Goal: Navigation & Orientation: Find specific page/section

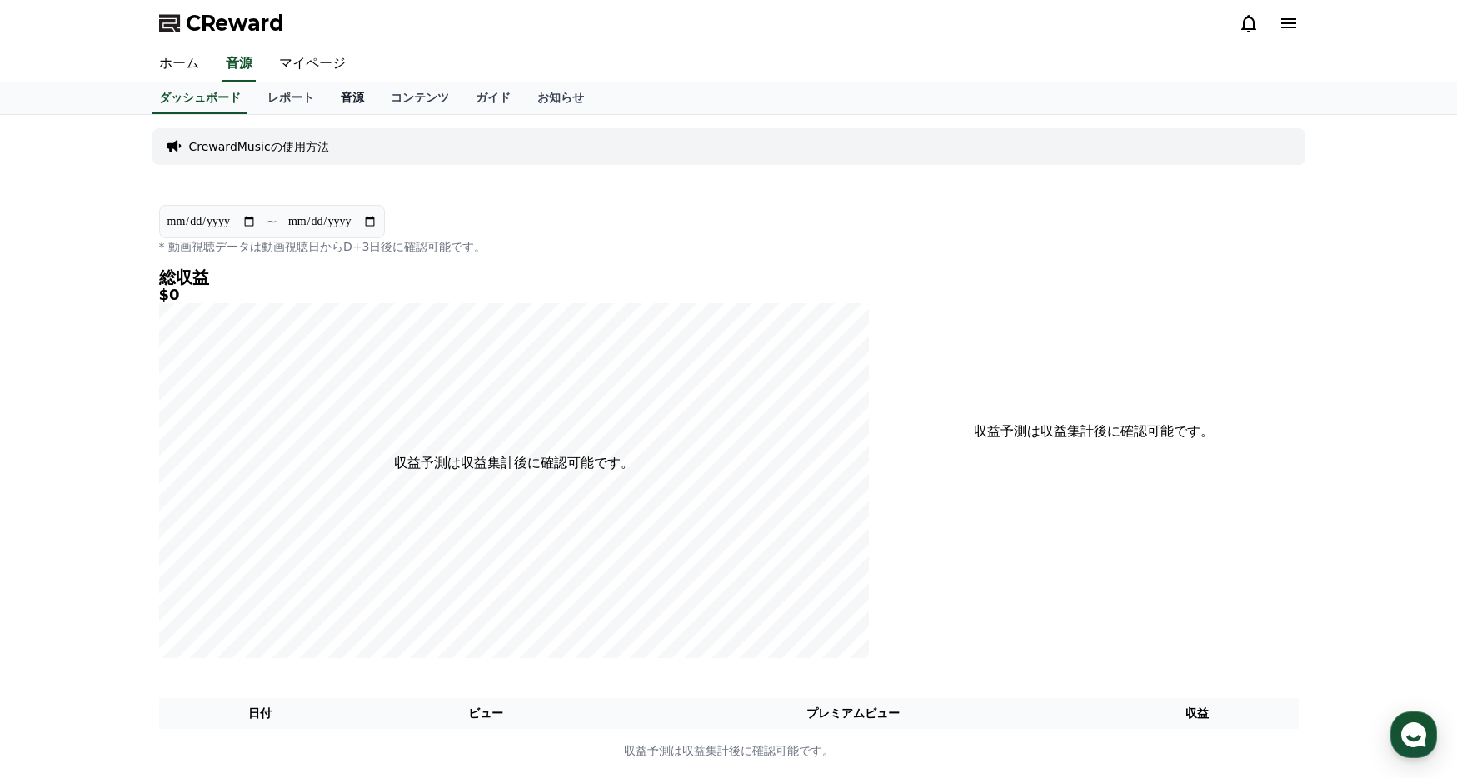
click at [351, 102] on link "音源" at bounding box center [352, 98] width 50 height 32
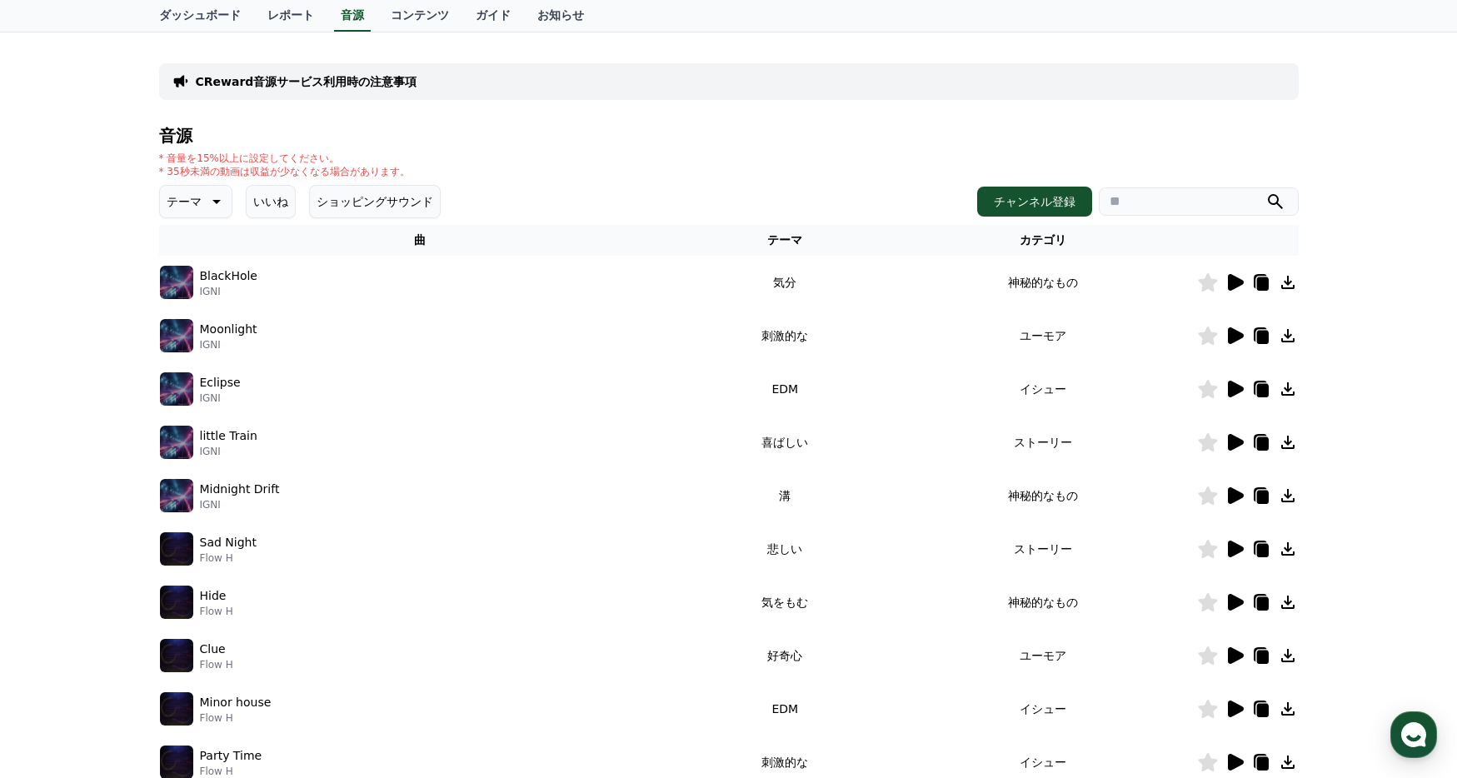
scroll to position [82, 0]
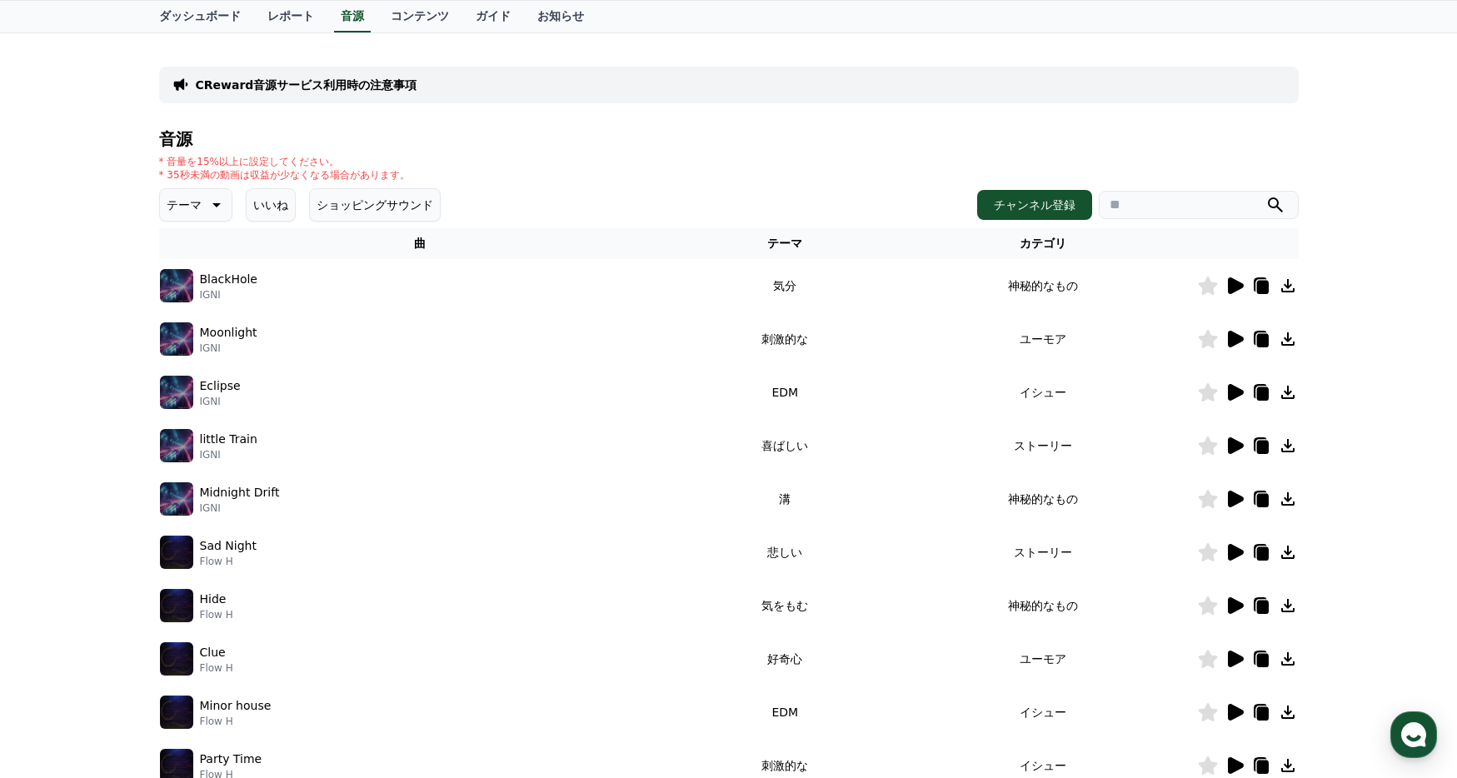
click at [1240, 555] on icon at bounding box center [1234, 552] width 20 height 20
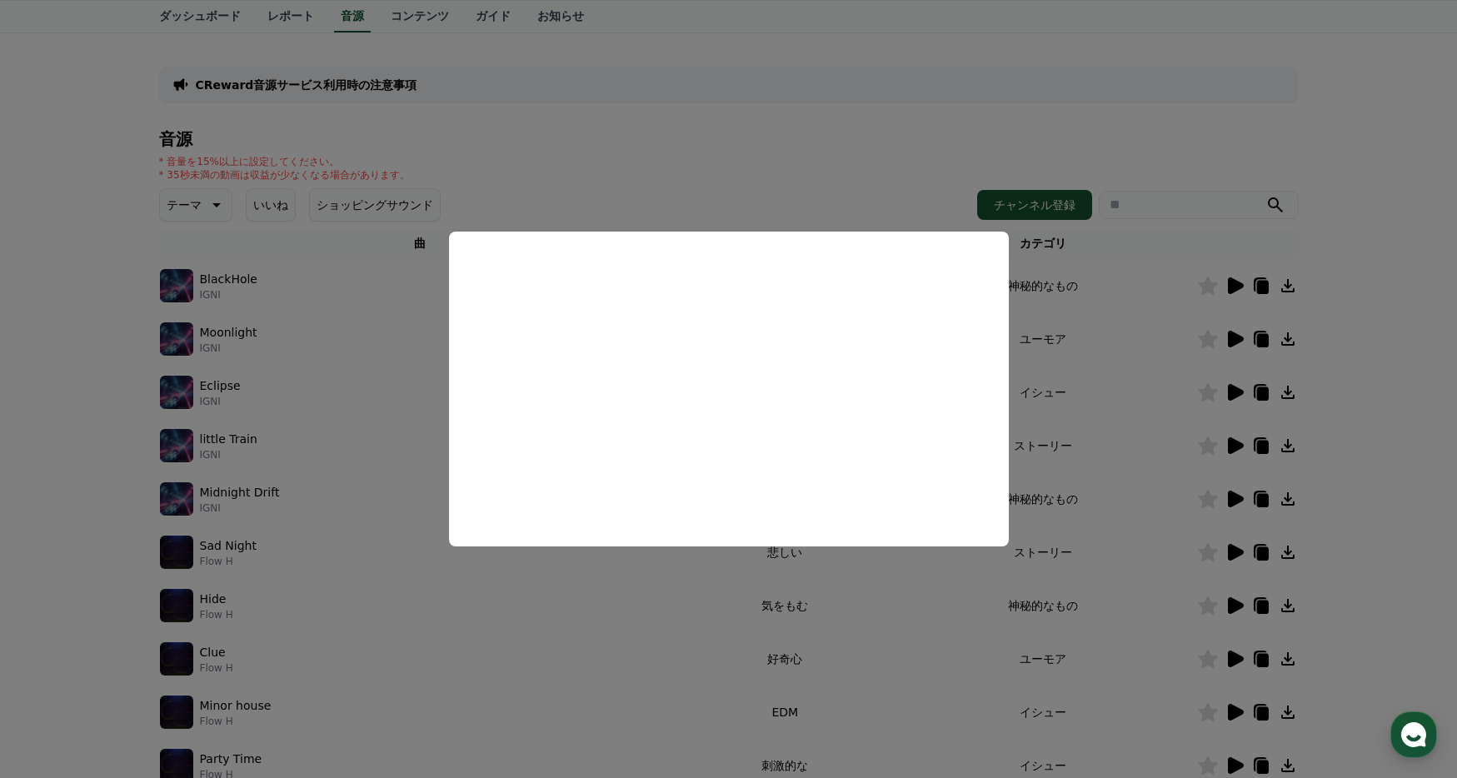
click at [1154, 597] on button "close modal" at bounding box center [728, 389] width 1457 height 778
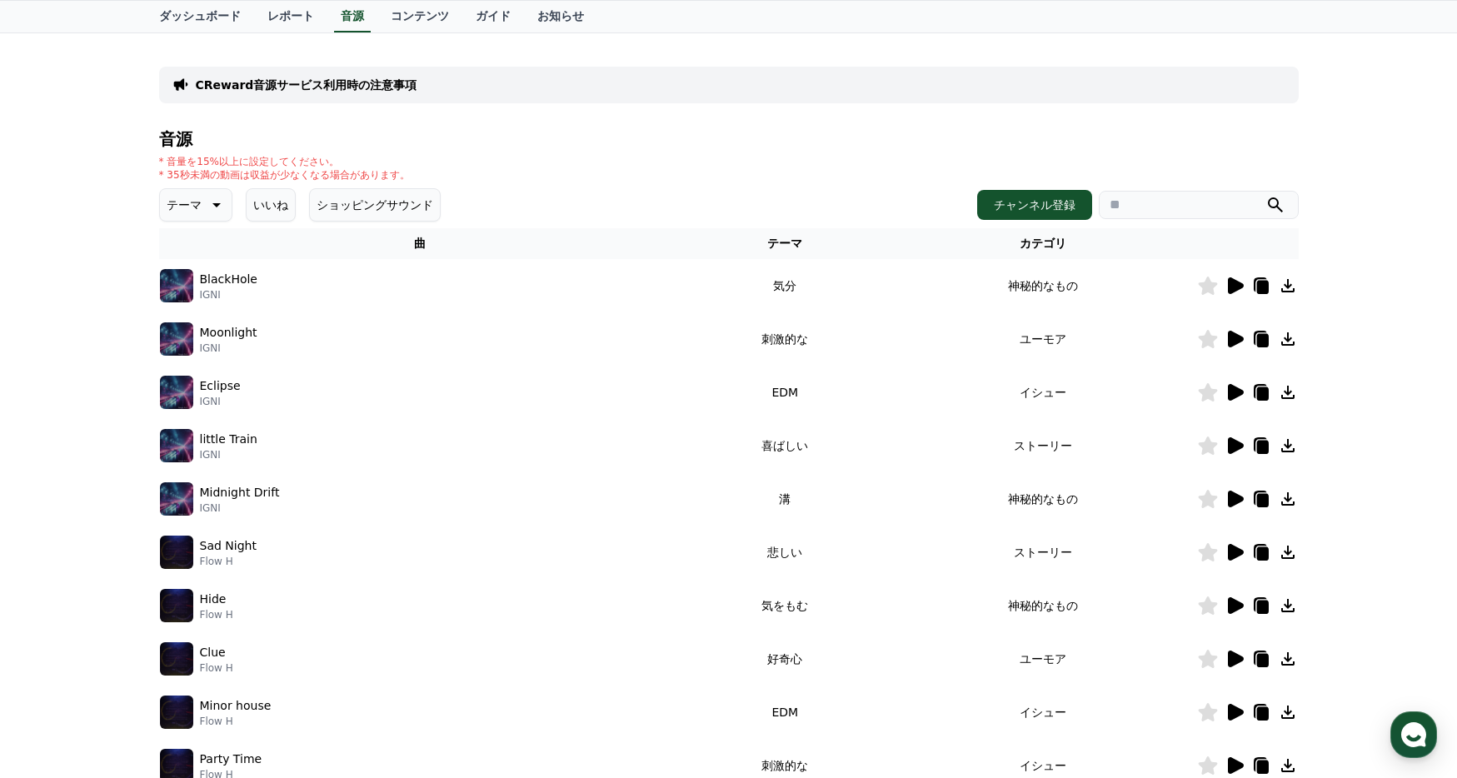
click at [1233, 447] on icon at bounding box center [1236, 445] width 16 height 17
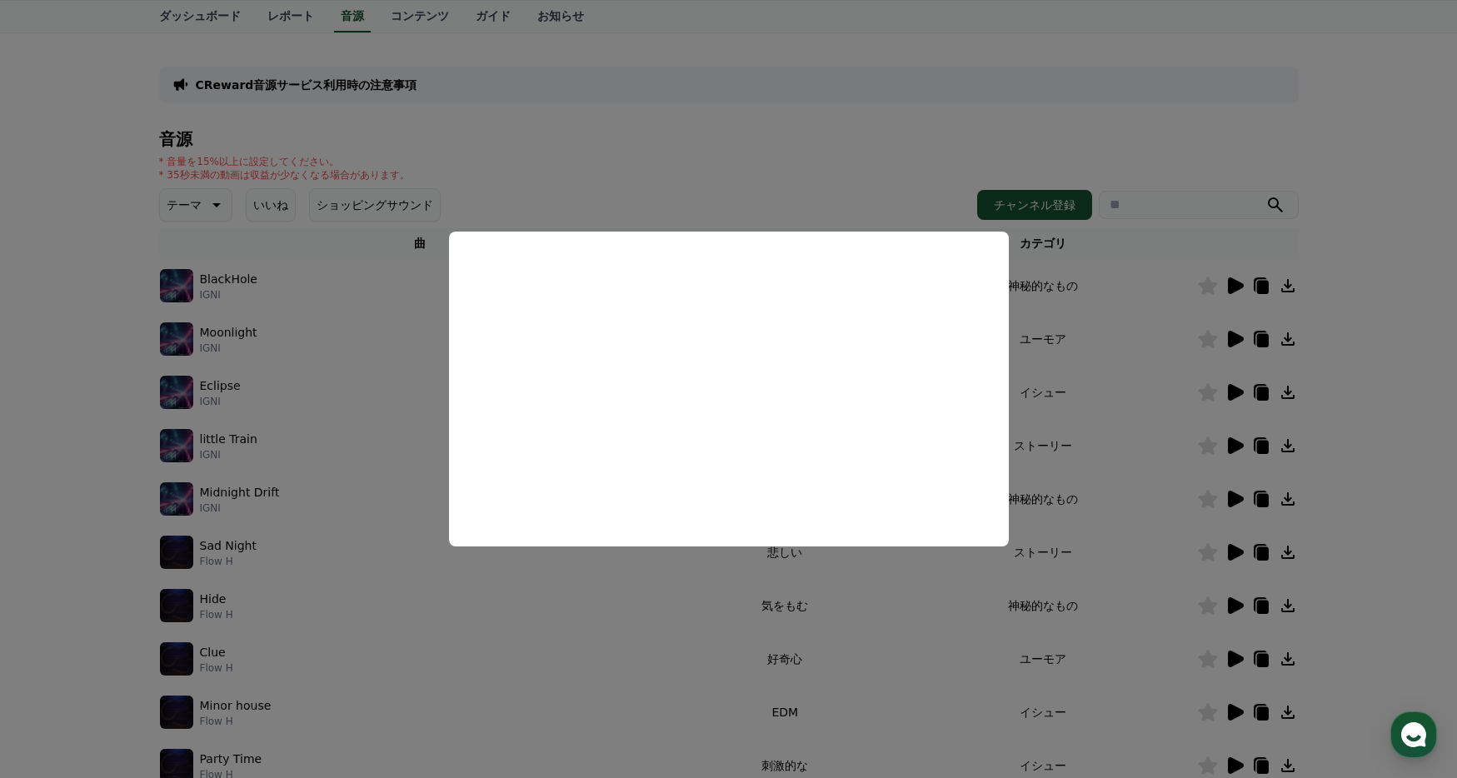
click at [1233, 714] on button "close modal" at bounding box center [728, 389] width 1457 height 778
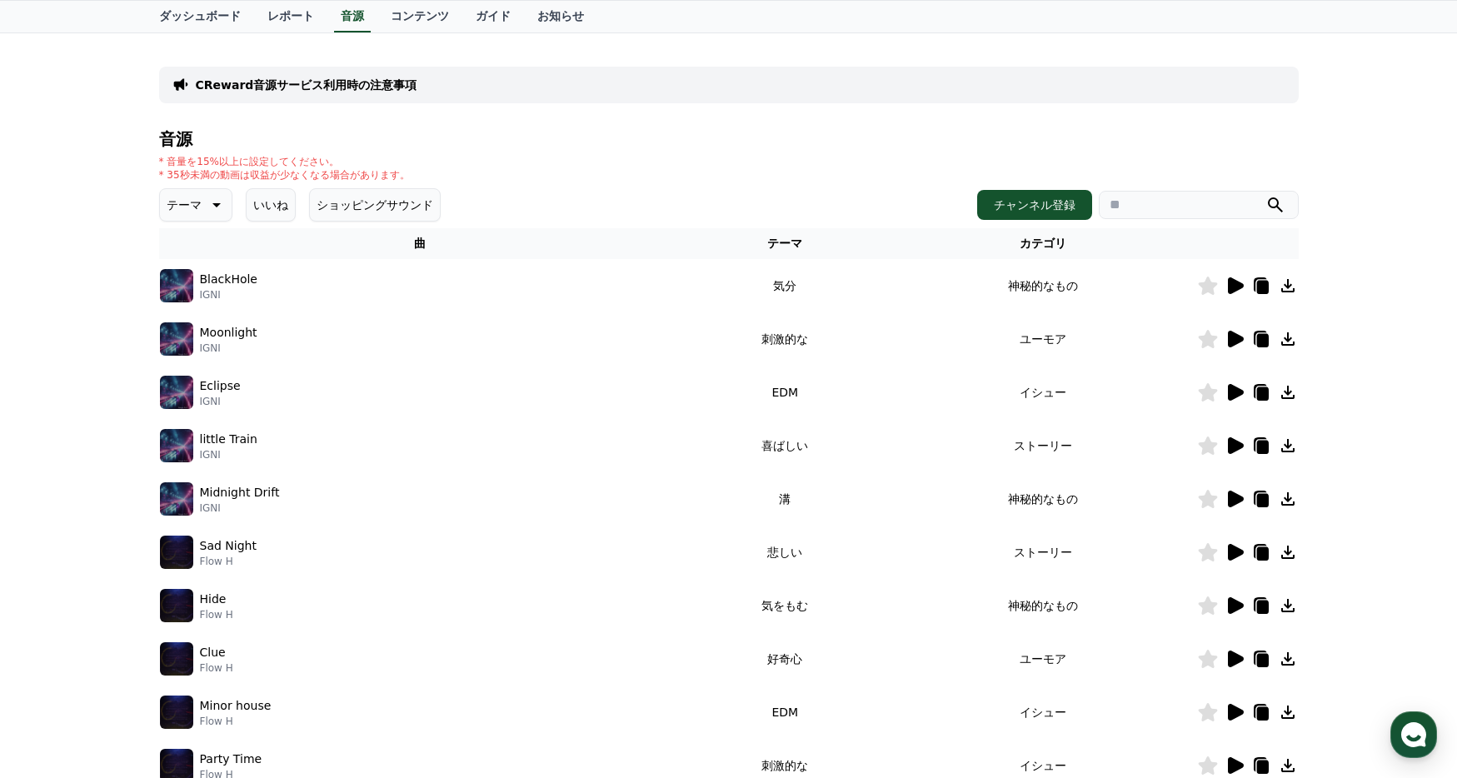
click at [1233, 714] on icon at bounding box center [1236, 712] width 16 height 17
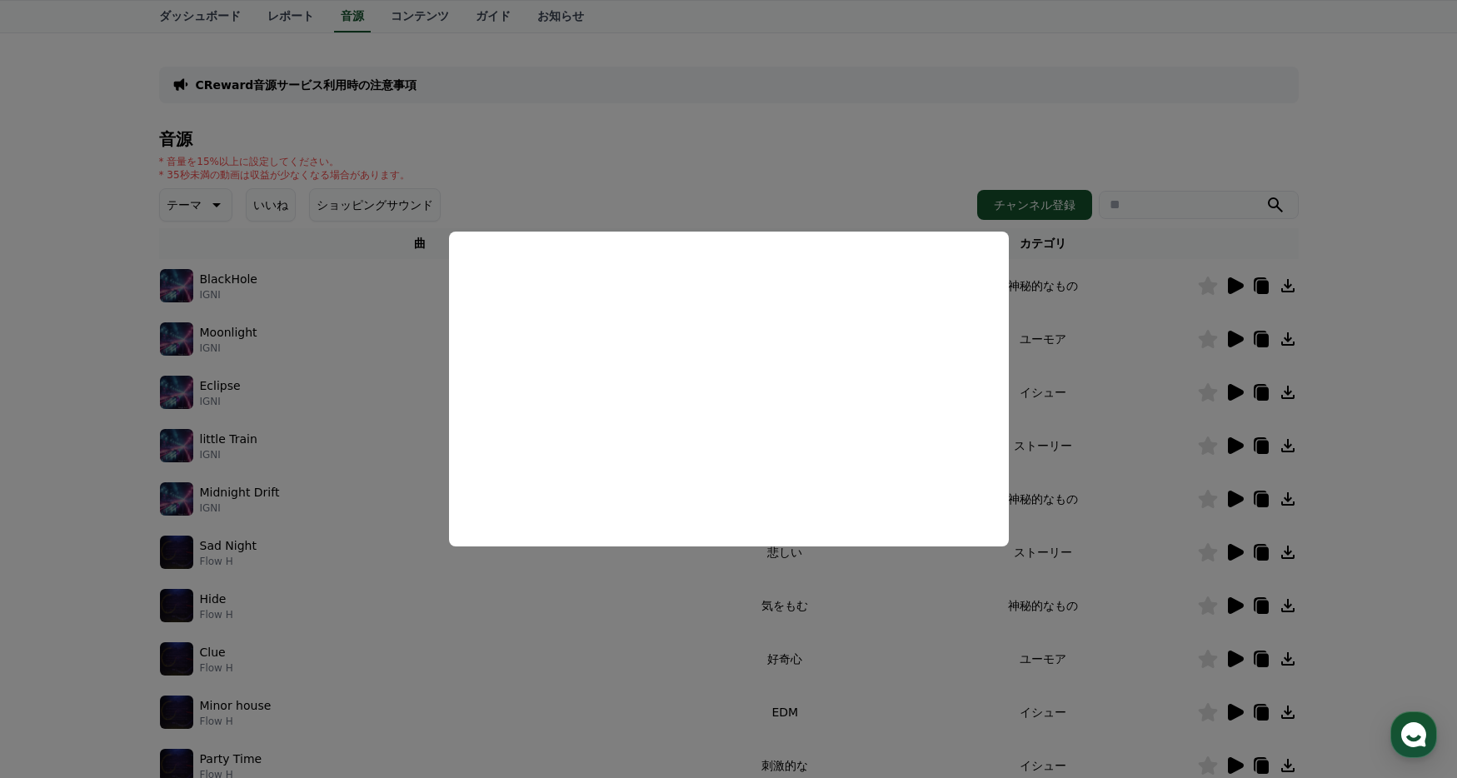
click at [1202, 670] on button "close modal" at bounding box center [728, 389] width 1457 height 778
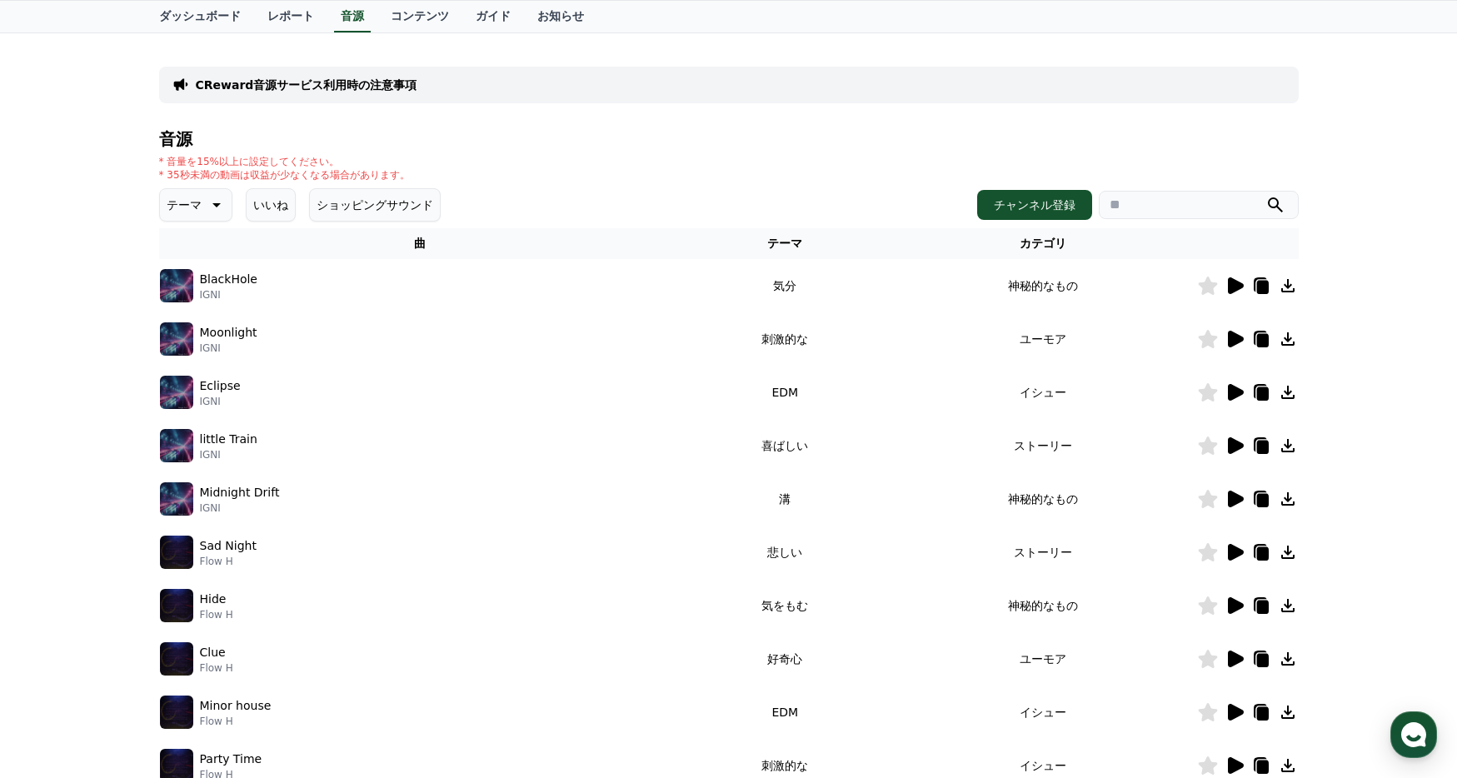
click at [1230, 662] on icon at bounding box center [1236, 658] width 16 height 17
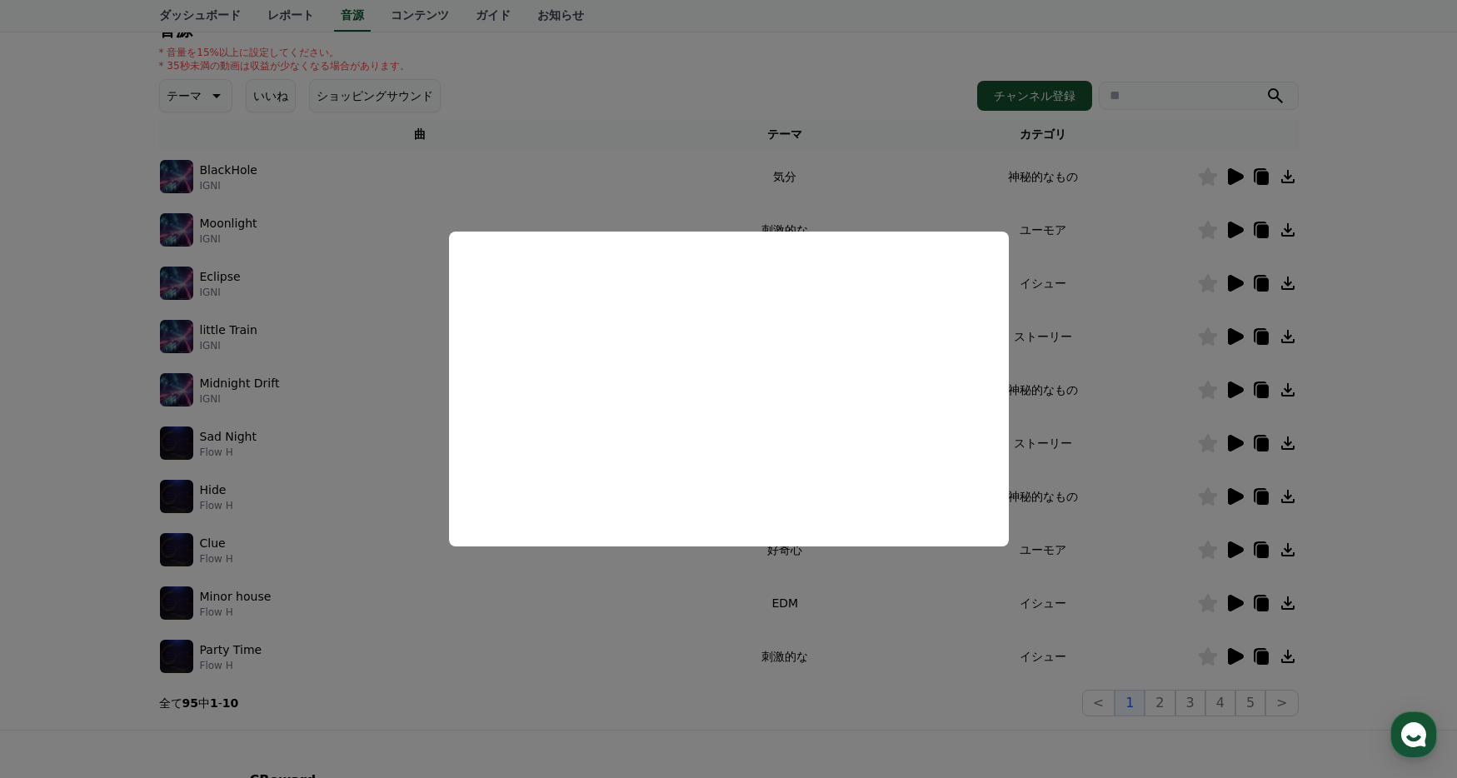
scroll to position [195, 0]
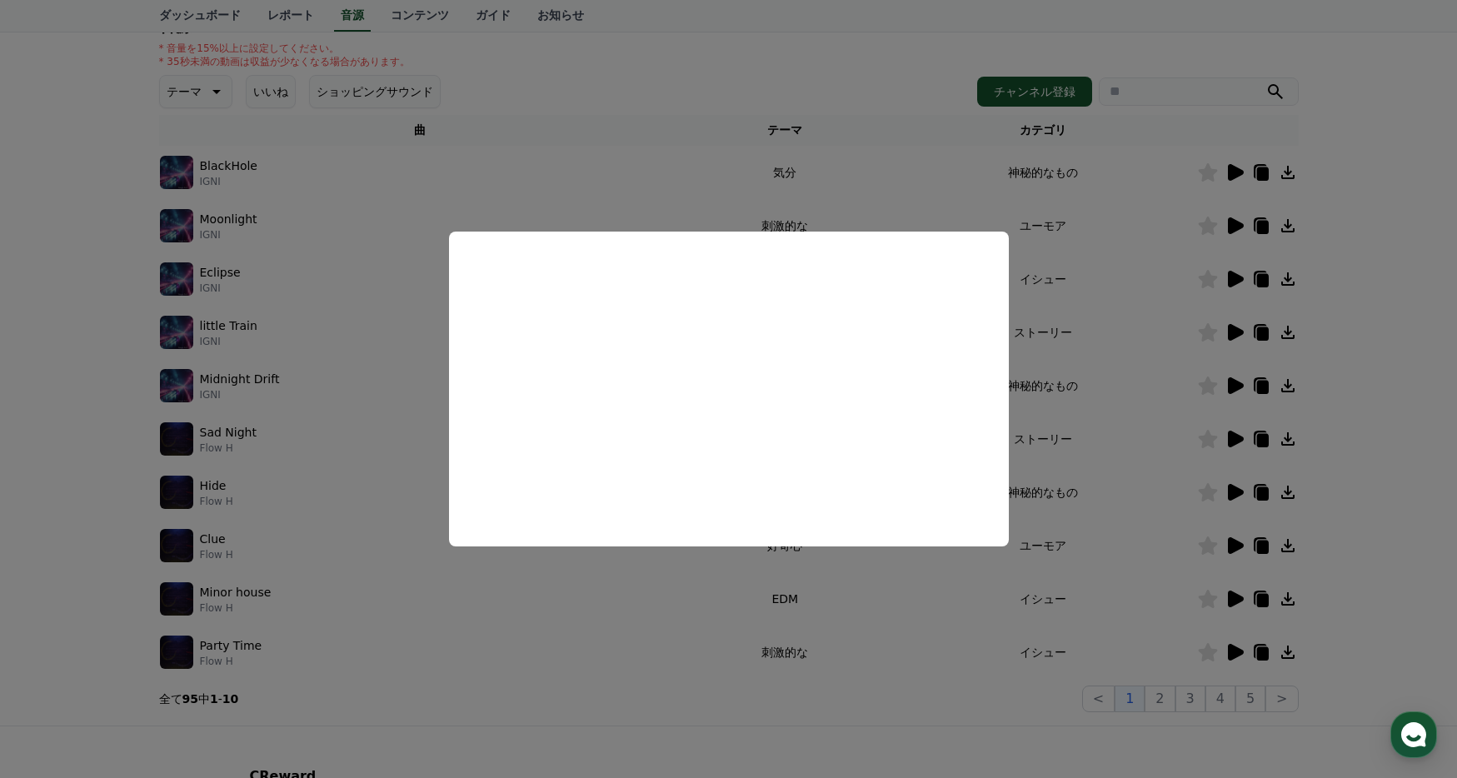
click at [1251, 640] on button "close modal" at bounding box center [728, 389] width 1457 height 778
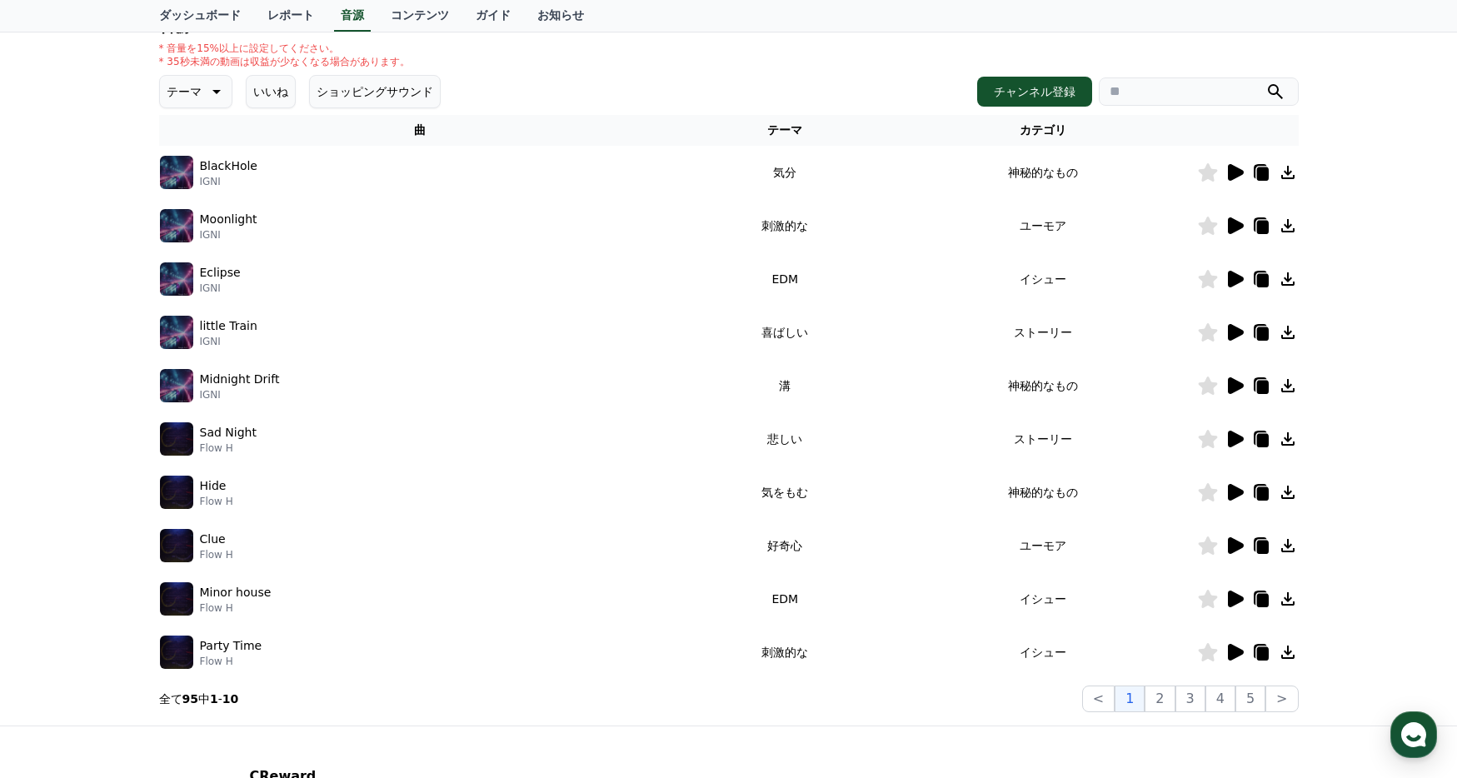
click at [1236, 650] on icon at bounding box center [1236, 652] width 16 height 17
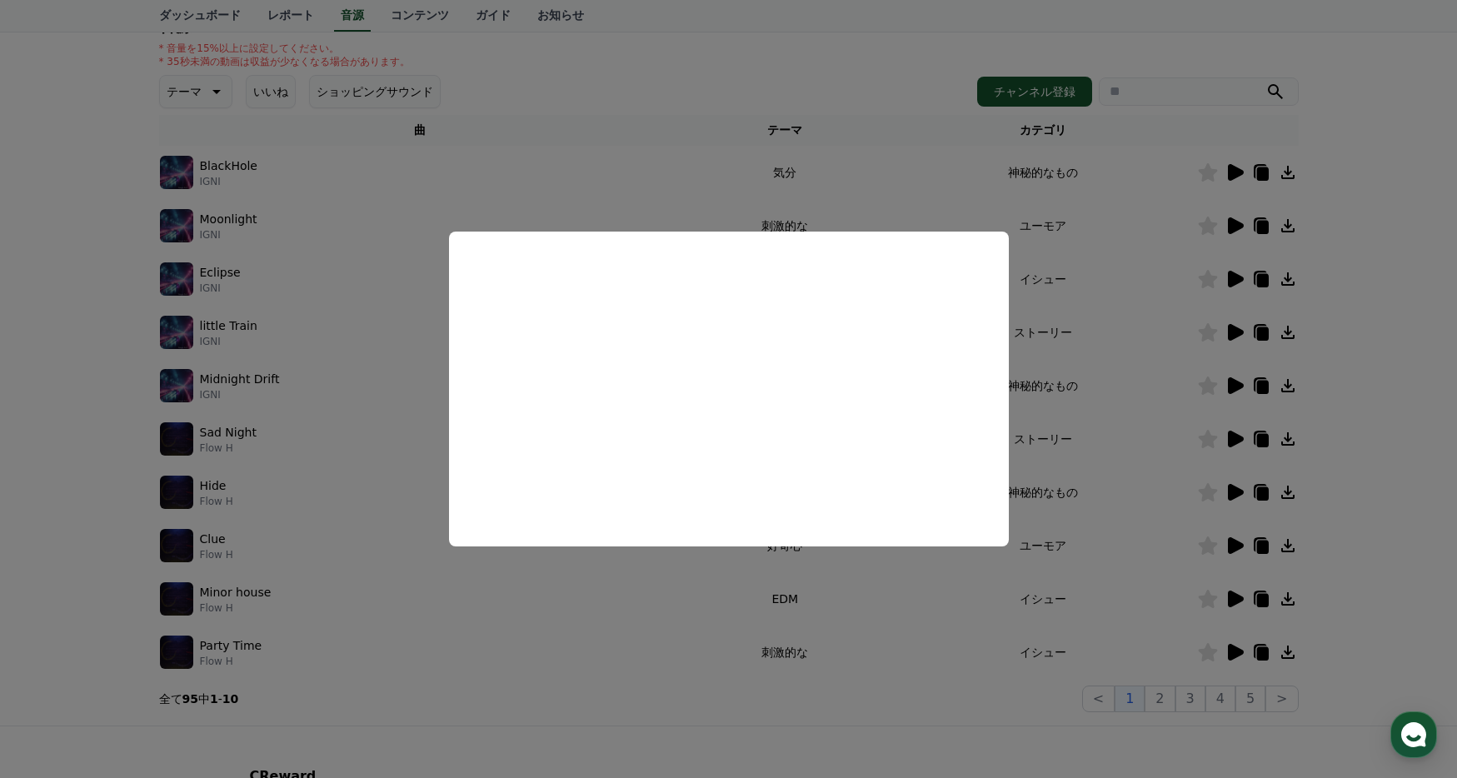
click at [1236, 650] on button "close modal" at bounding box center [728, 389] width 1457 height 778
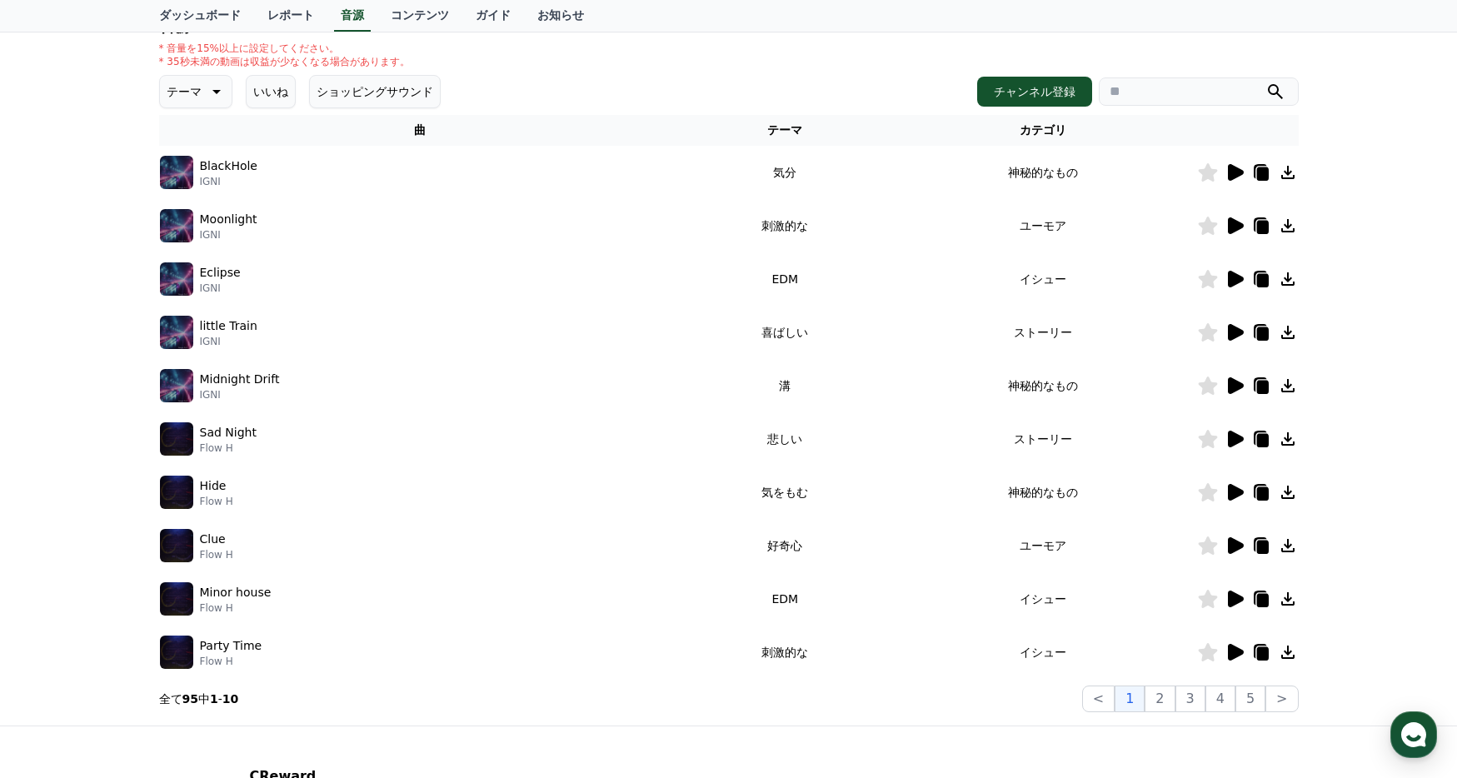
click at [1236, 650] on icon at bounding box center [1236, 652] width 16 height 17
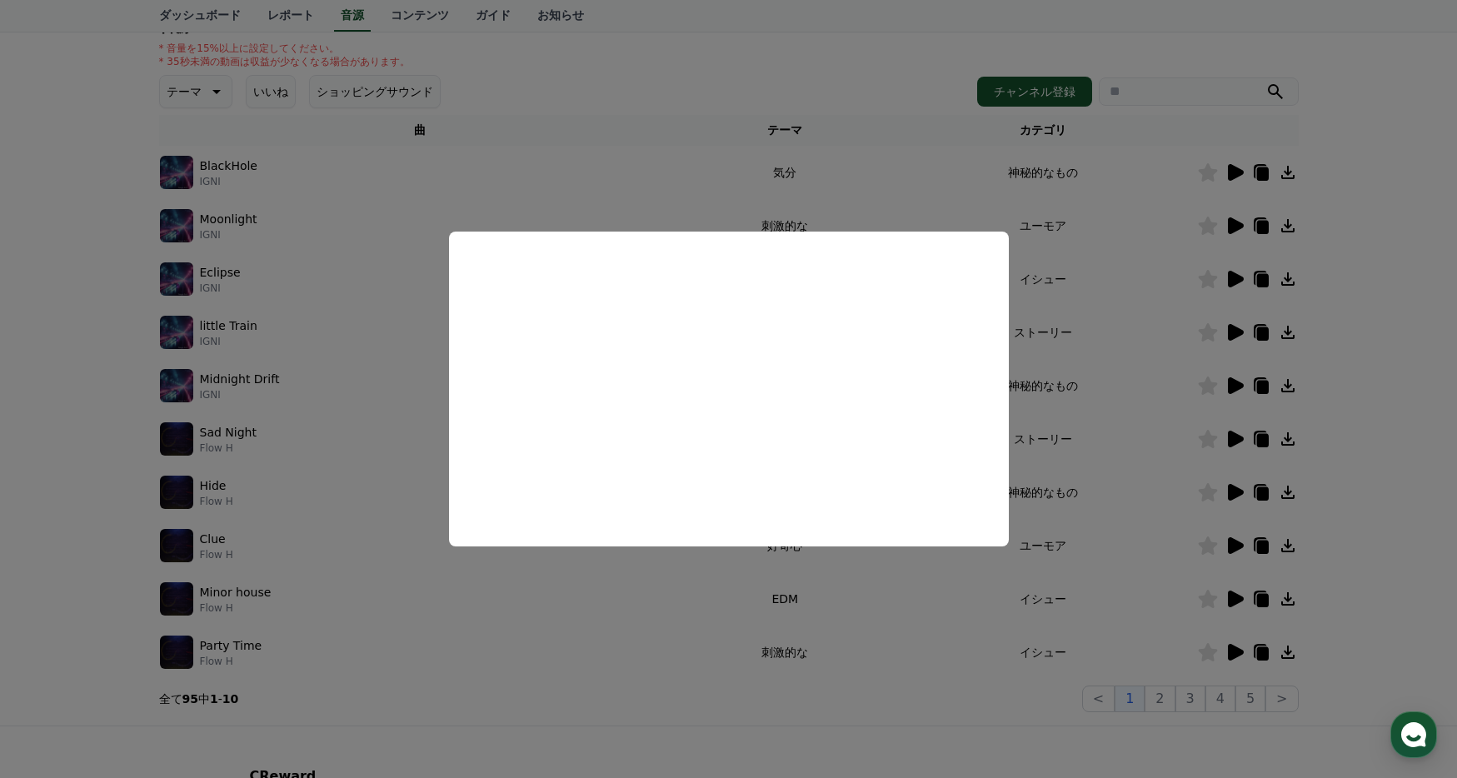
click at [1232, 595] on button "close modal" at bounding box center [728, 389] width 1457 height 778
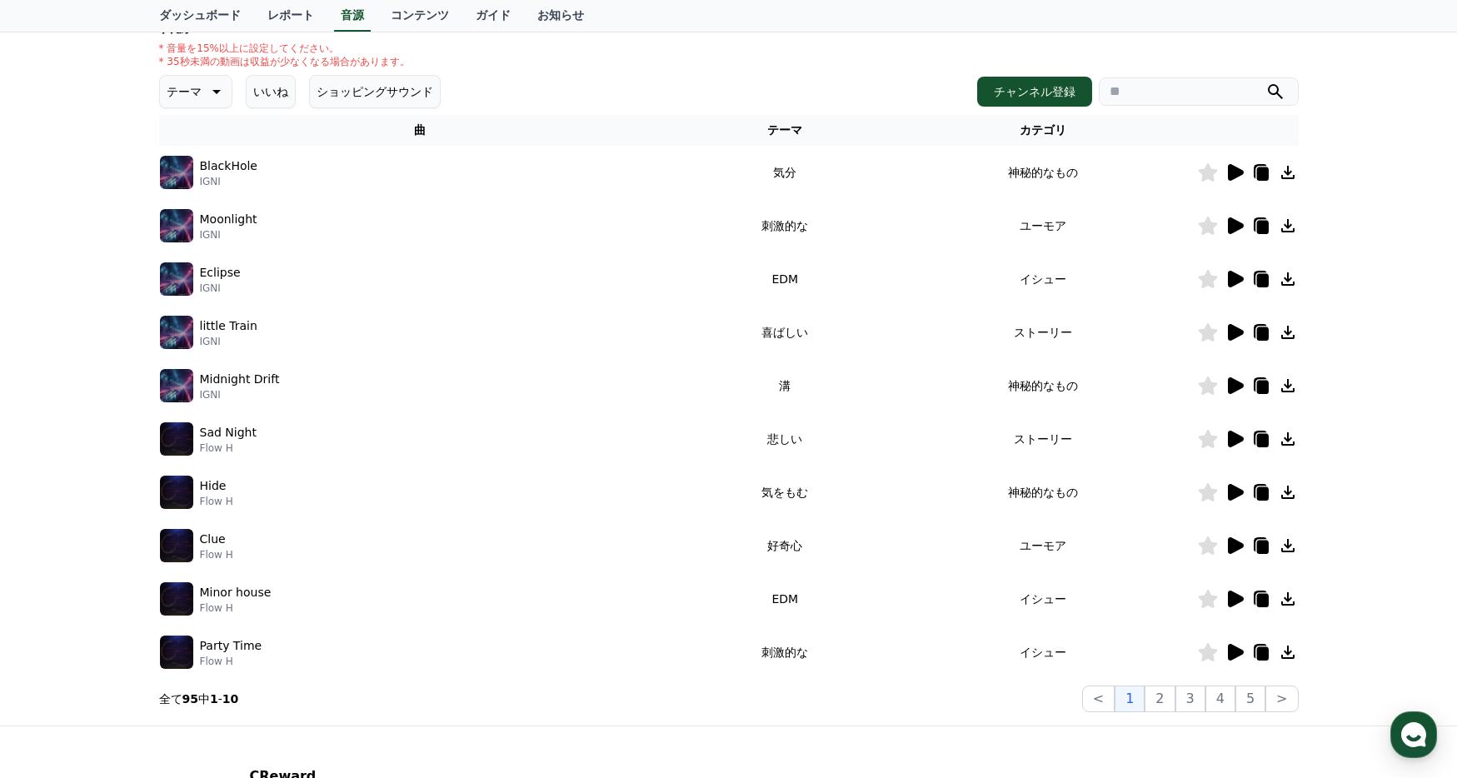
click at [1233, 595] on icon at bounding box center [1236, 598] width 16 height 17
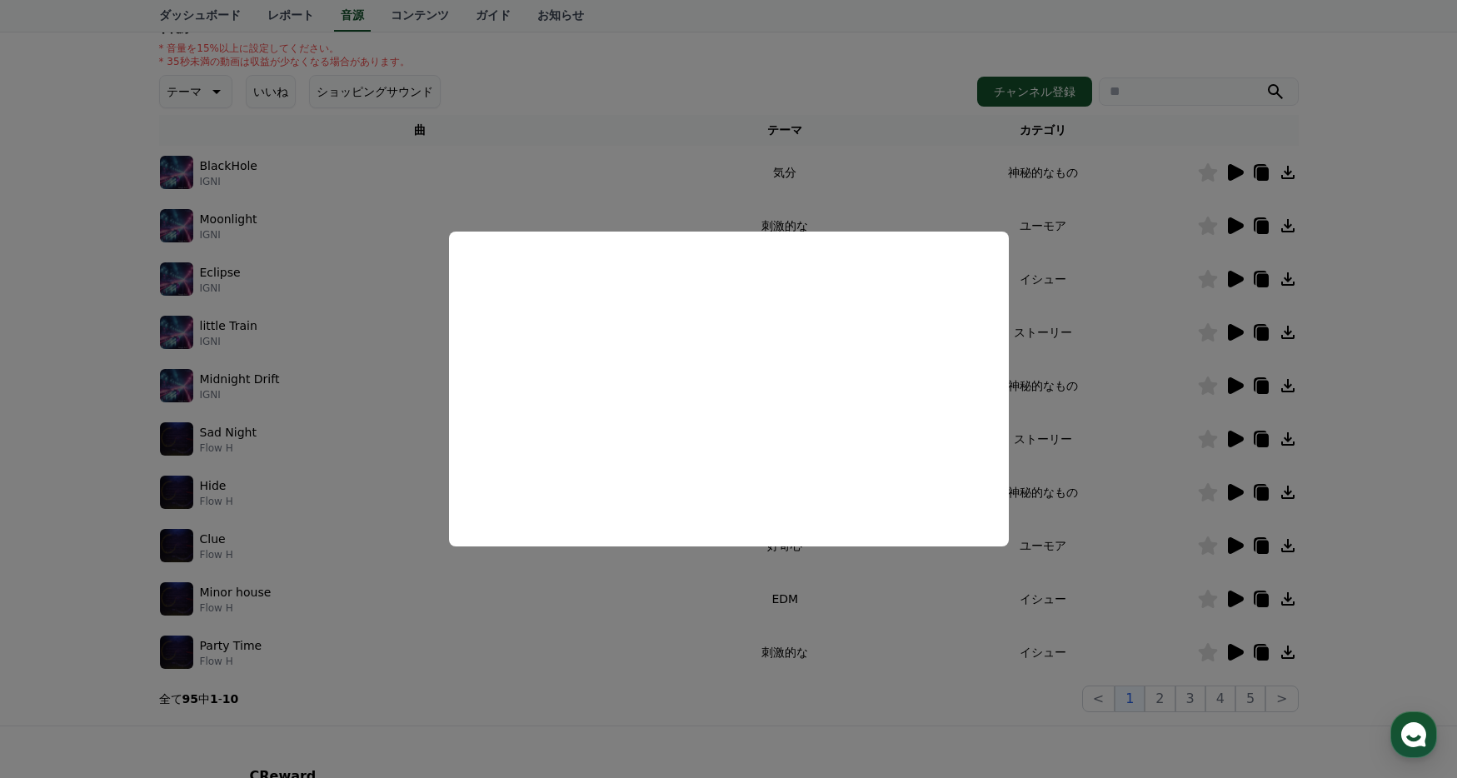
click at [524, 579] on button "close modal" at bounding box center [728, 389] width 1457 height 778
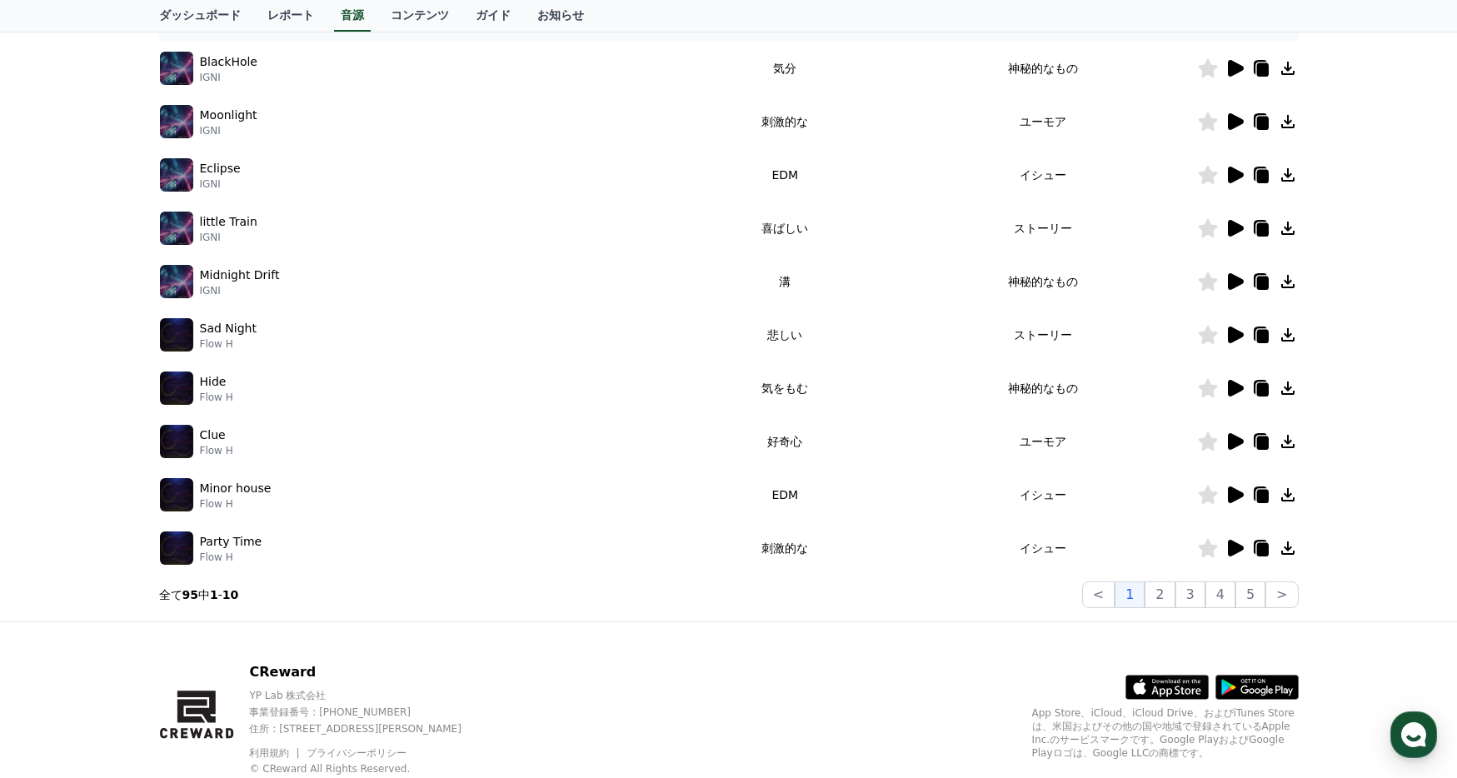
scroll to position [302, 0]
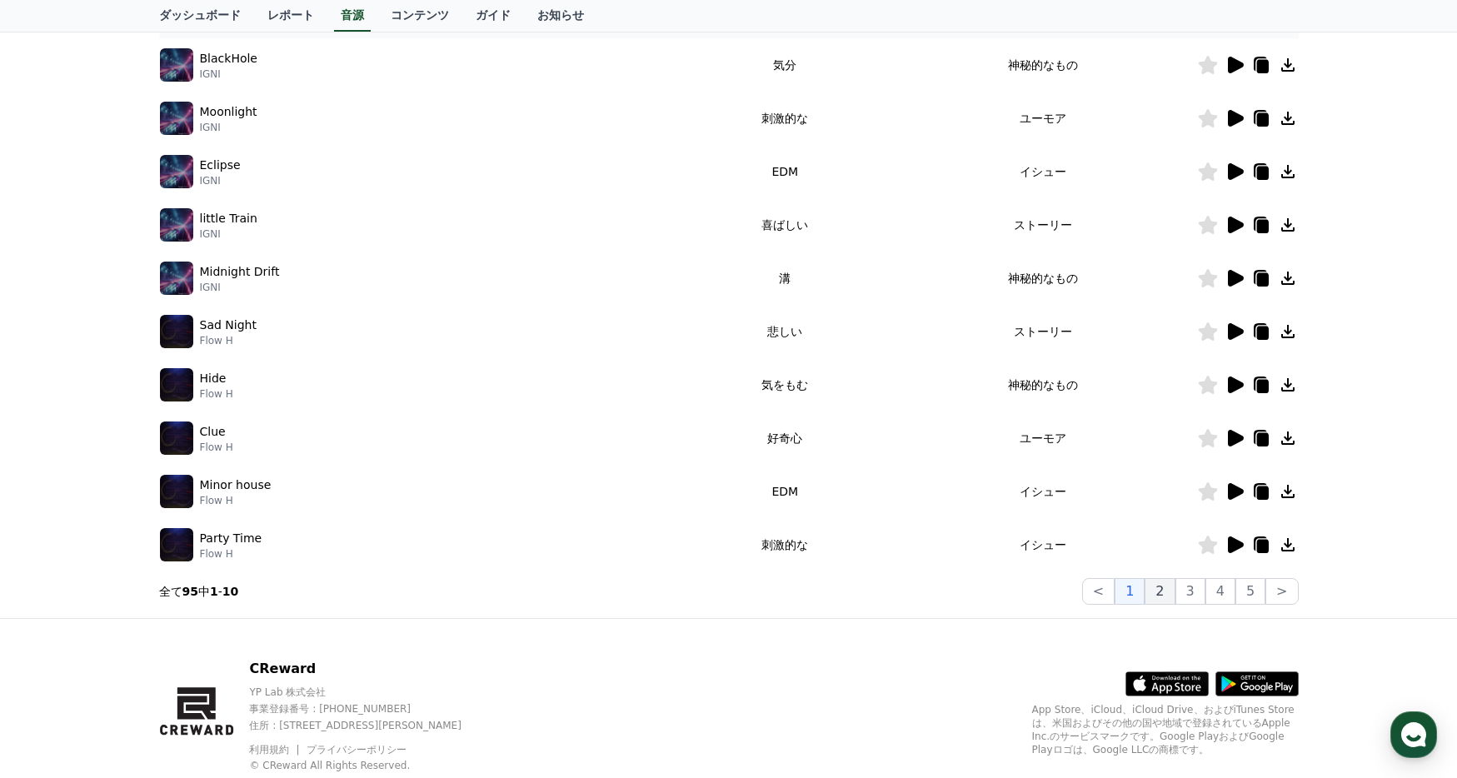
click at [1162, 596] on button "2" at bounding box center [1159, 591] width 30 height 27
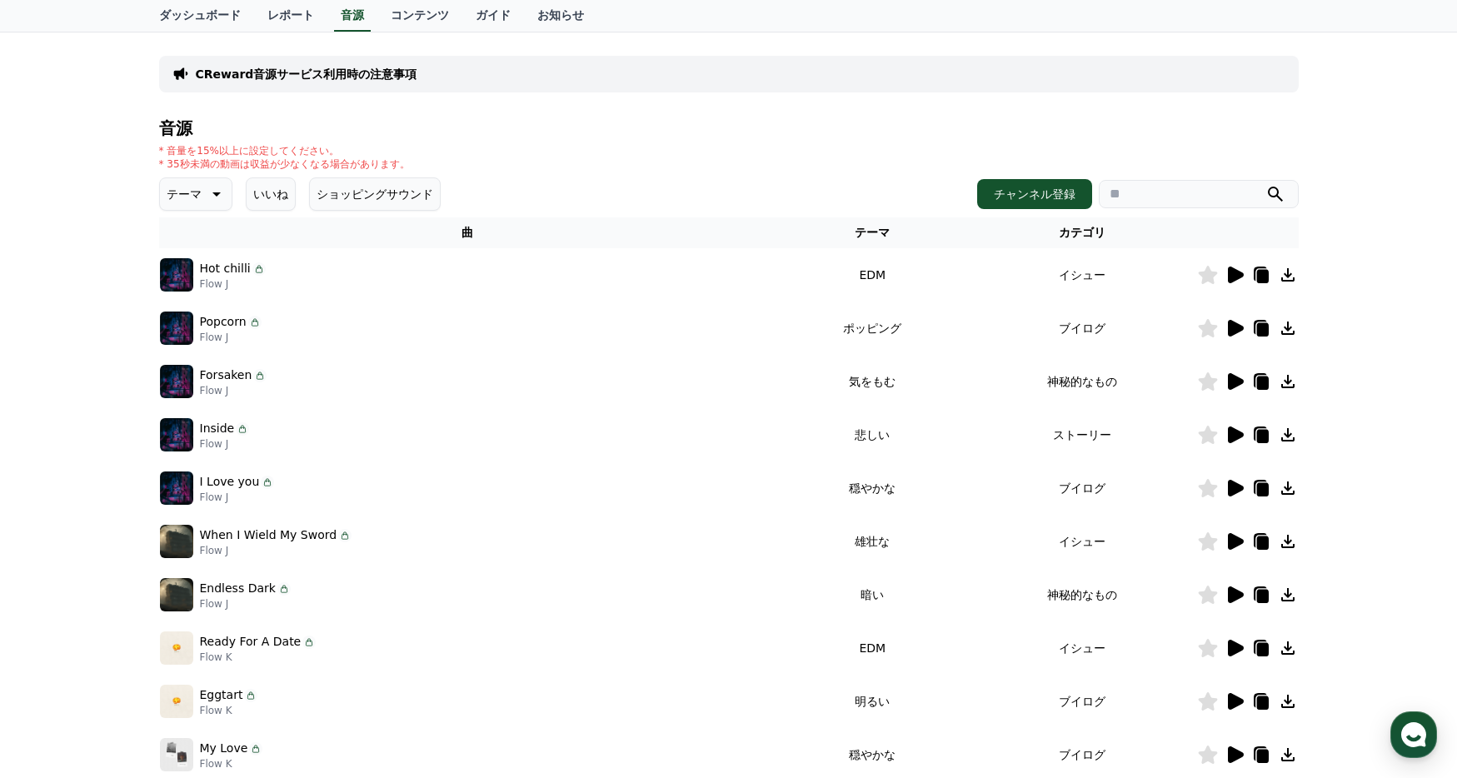
scroll to position [110, 0]
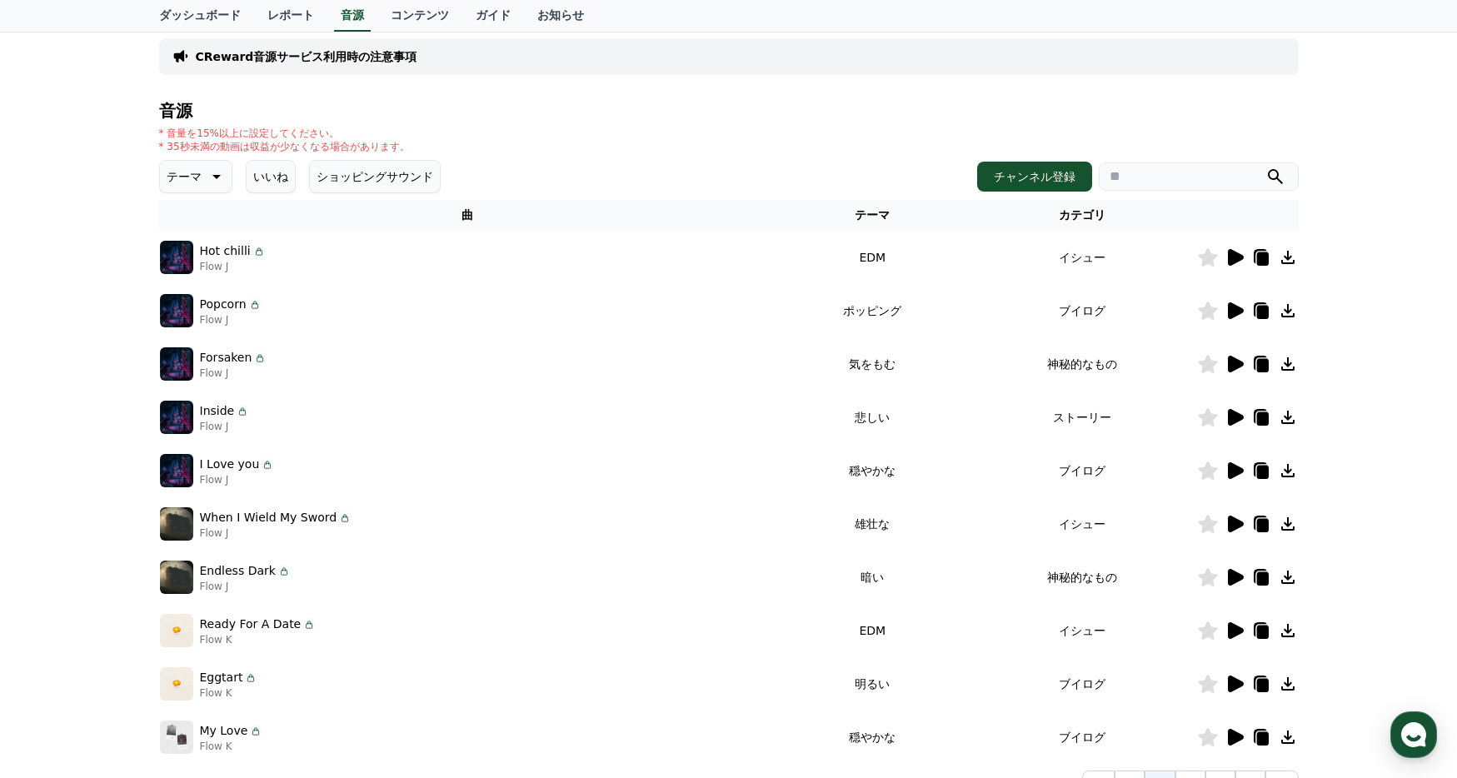
click at [1228, 366] on icon at bounding box center [1236, 364] width 16 height 17
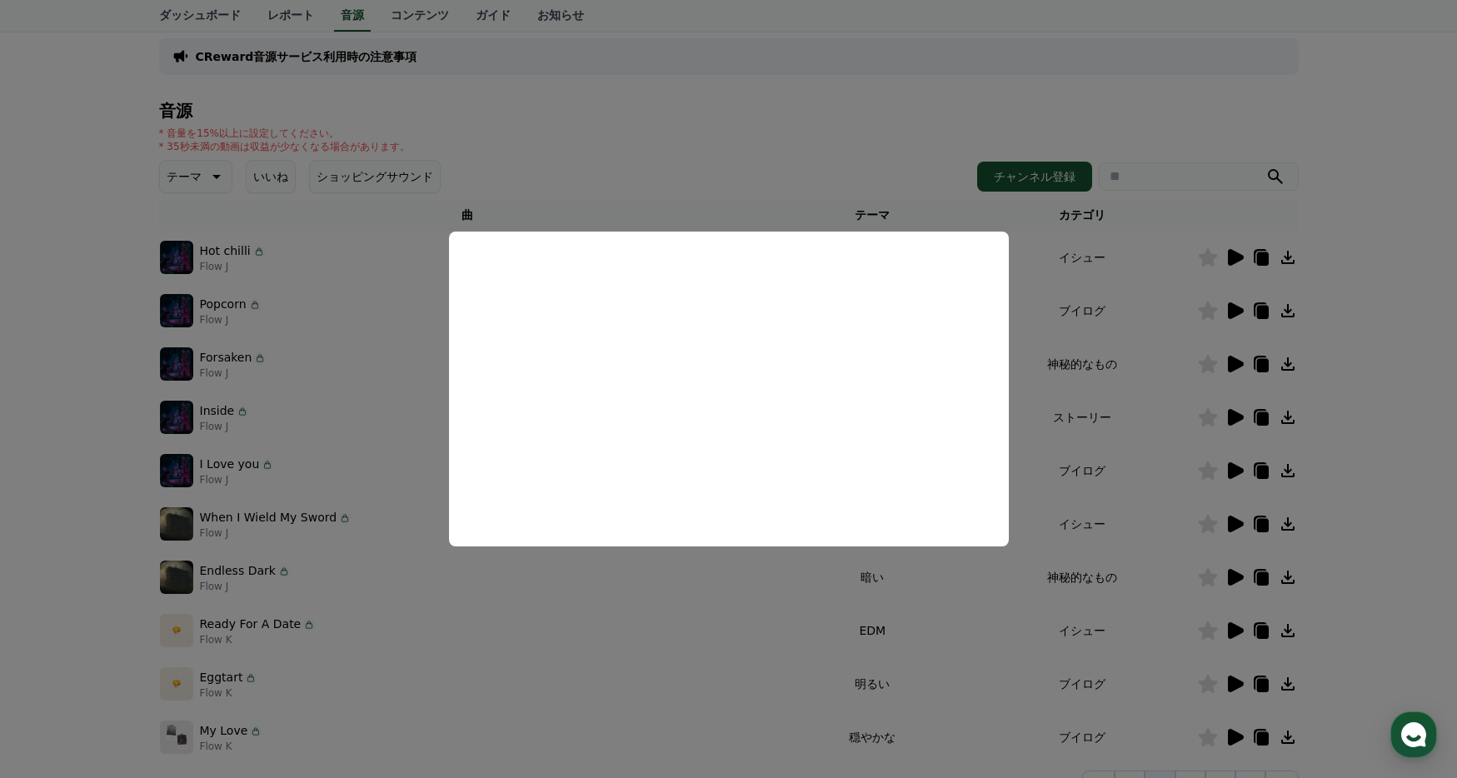
click at [543, 599] on button "close modal" at bounding box center [728, 389] width 1457 height 778
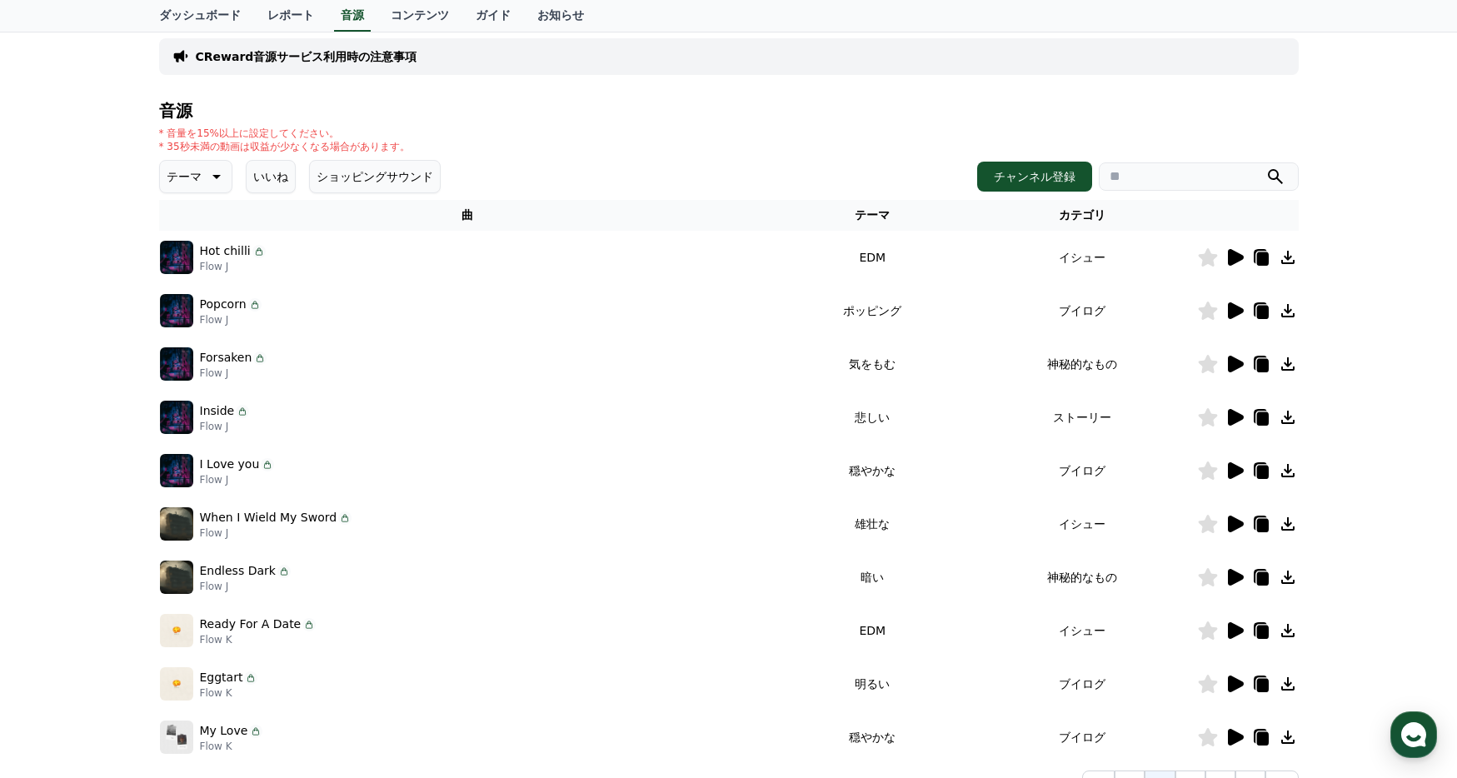
click at [1236, 361] on icon at bounding box center [1236, 364] width 16 height 17
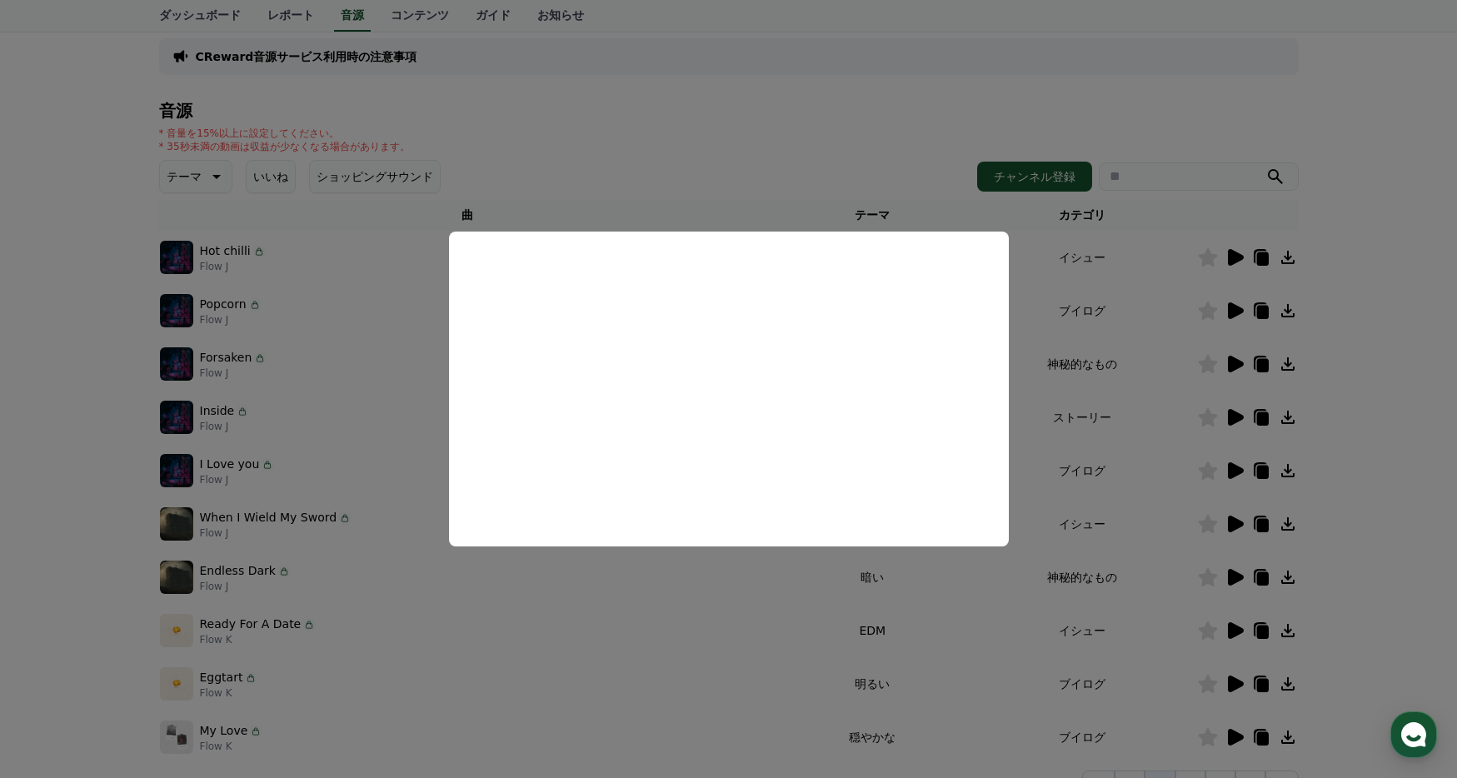
click at [722, 623] on button "close modal" at bounding box center [728, 389] width 1457 height 778
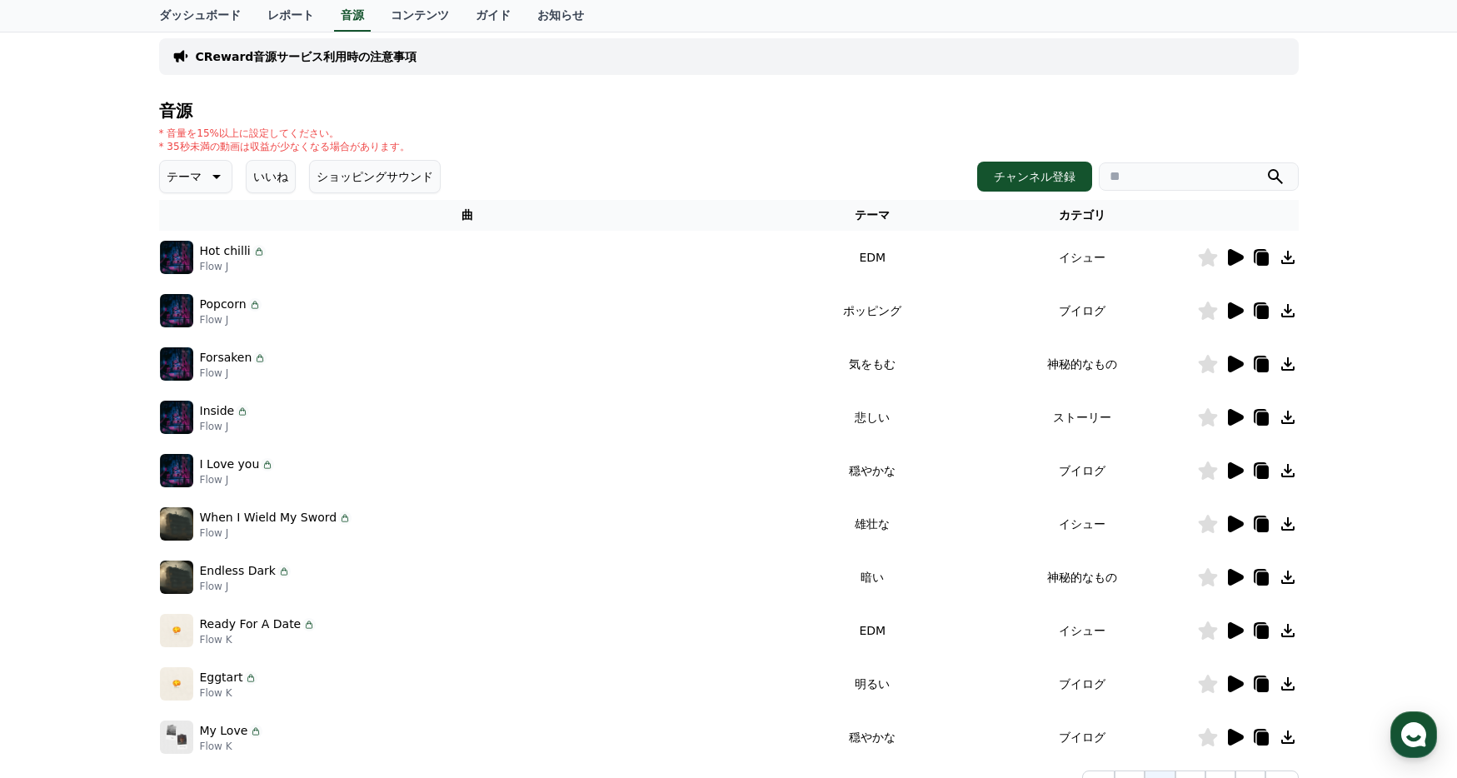
click at [1235, 265] on icon at bounding box center [1234, 257] width 20 height 20
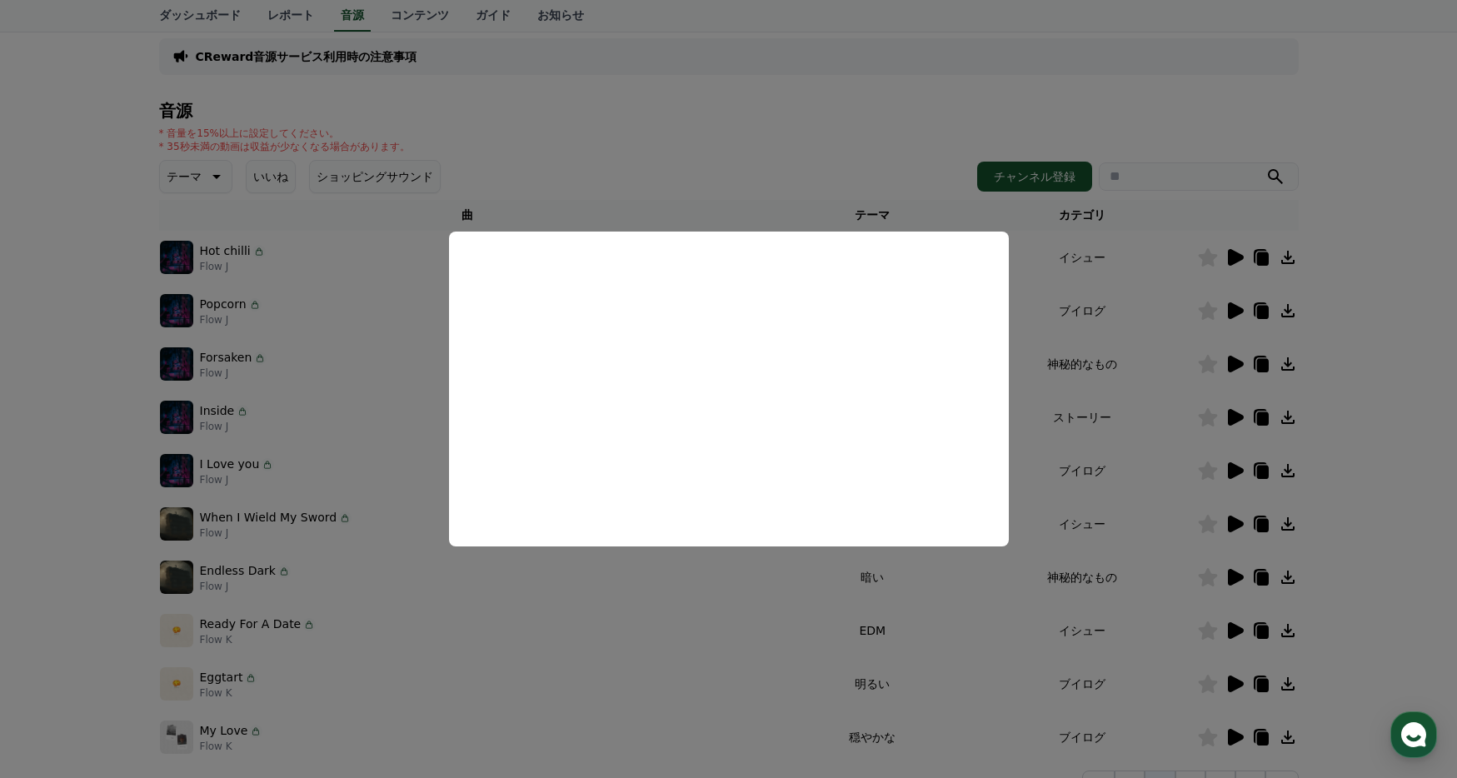
click at [491, 625] on button "close modal" at bounding box center [728, 389] width 1457 height 778
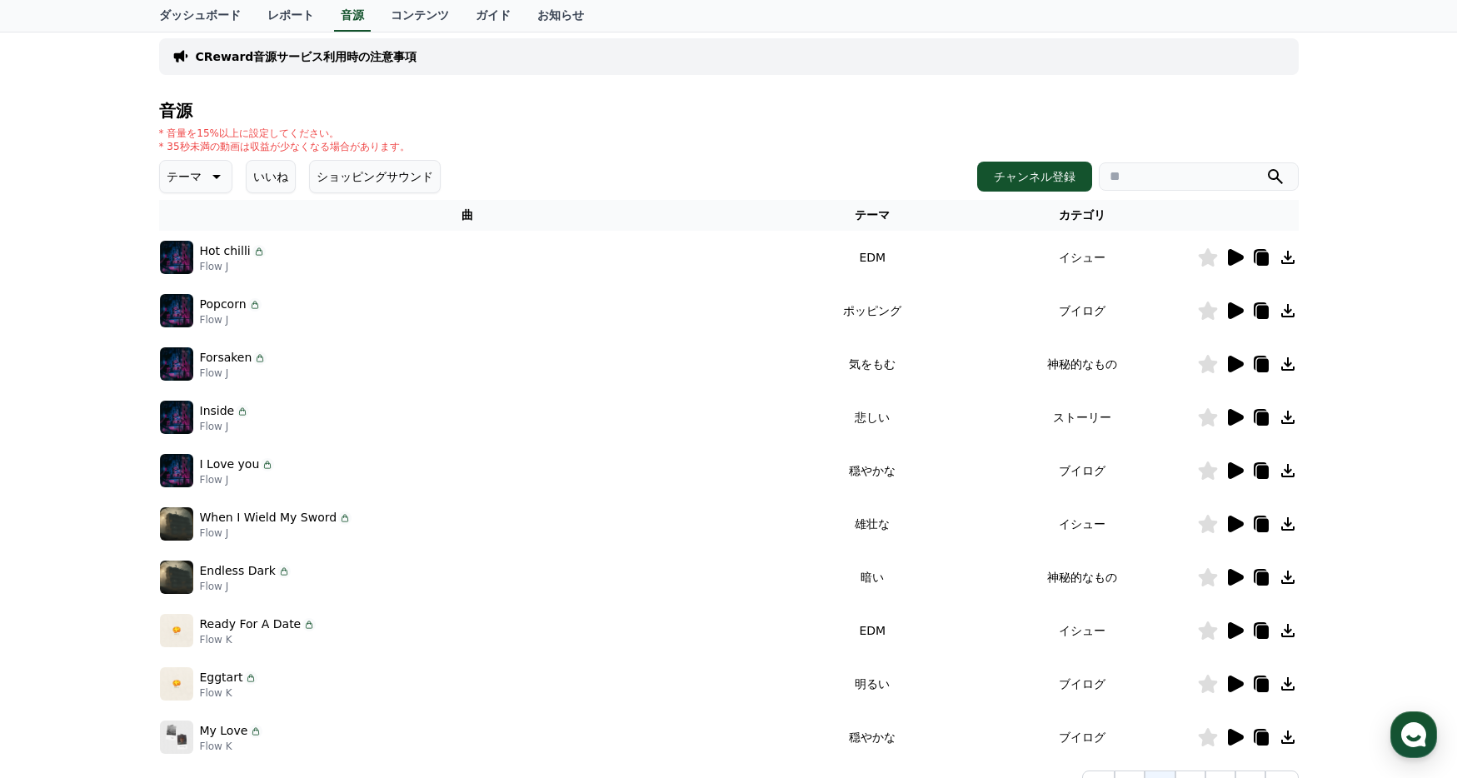
click at [1228, 577] on icon at bounding box center [1236, 577] width 16 height 17
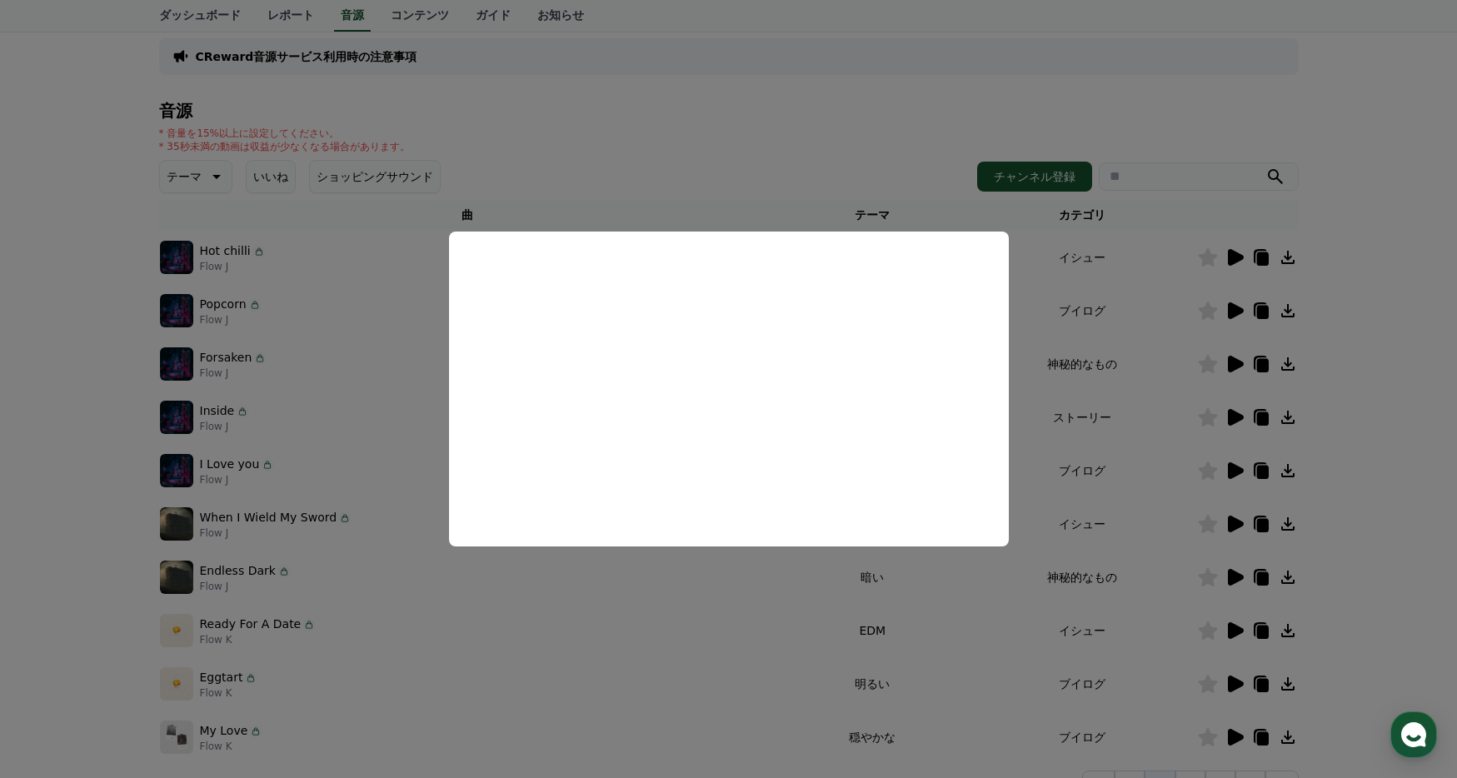
click at [483, 644] on button "close modal" at bounding box center [728, 389] width 1457 height 778
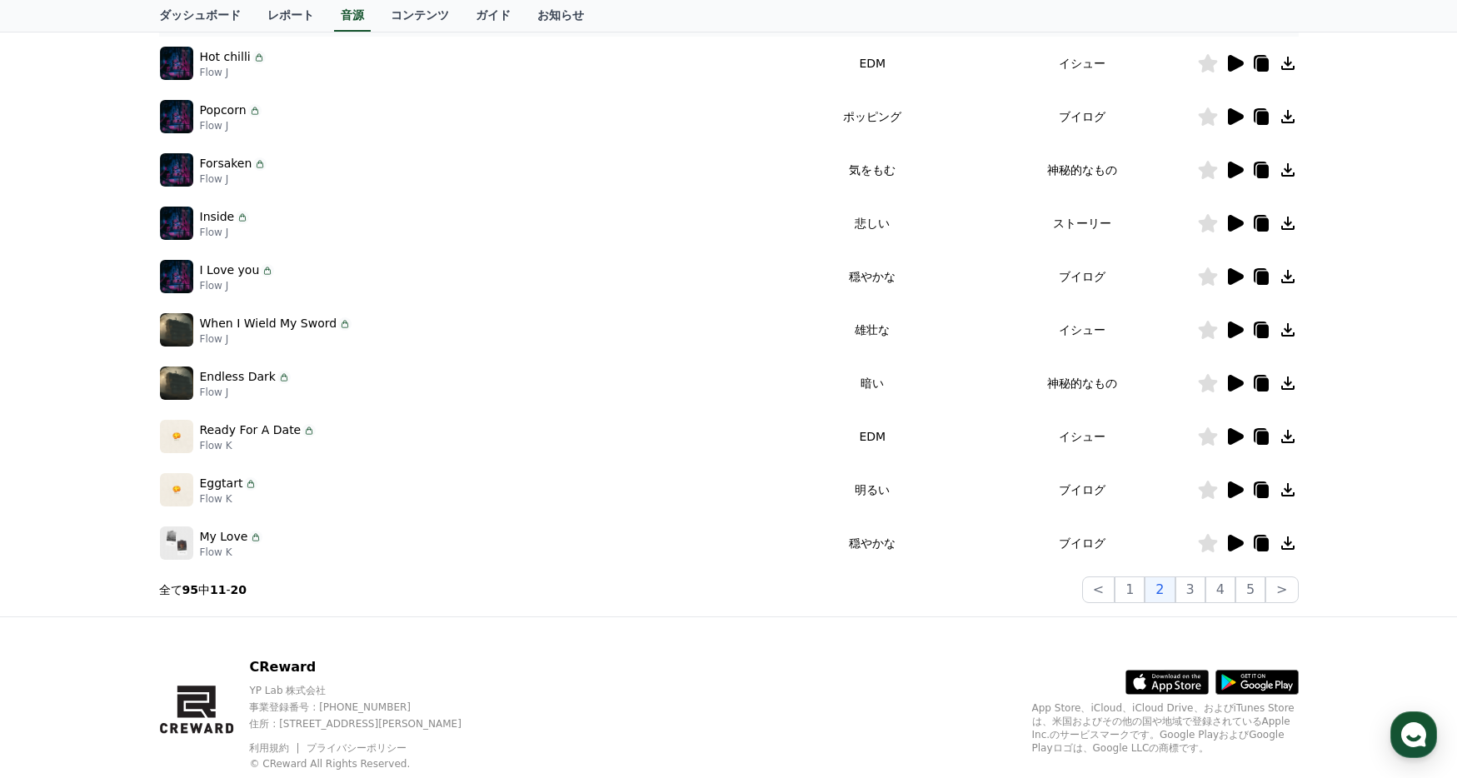
scroll to position [319, 0]
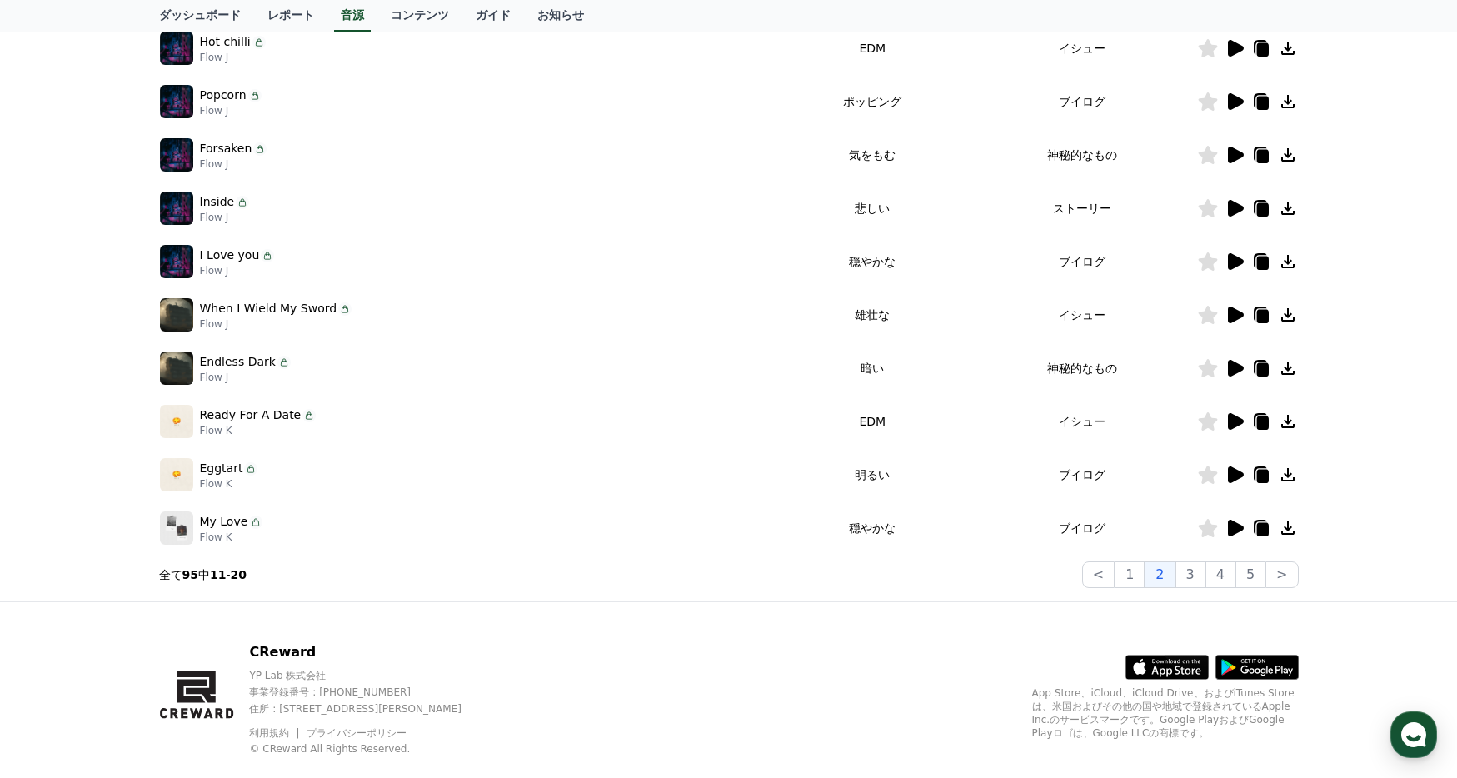
click at [1236, 480] on icon at bounding box center [1236, 474] width 16 height 17
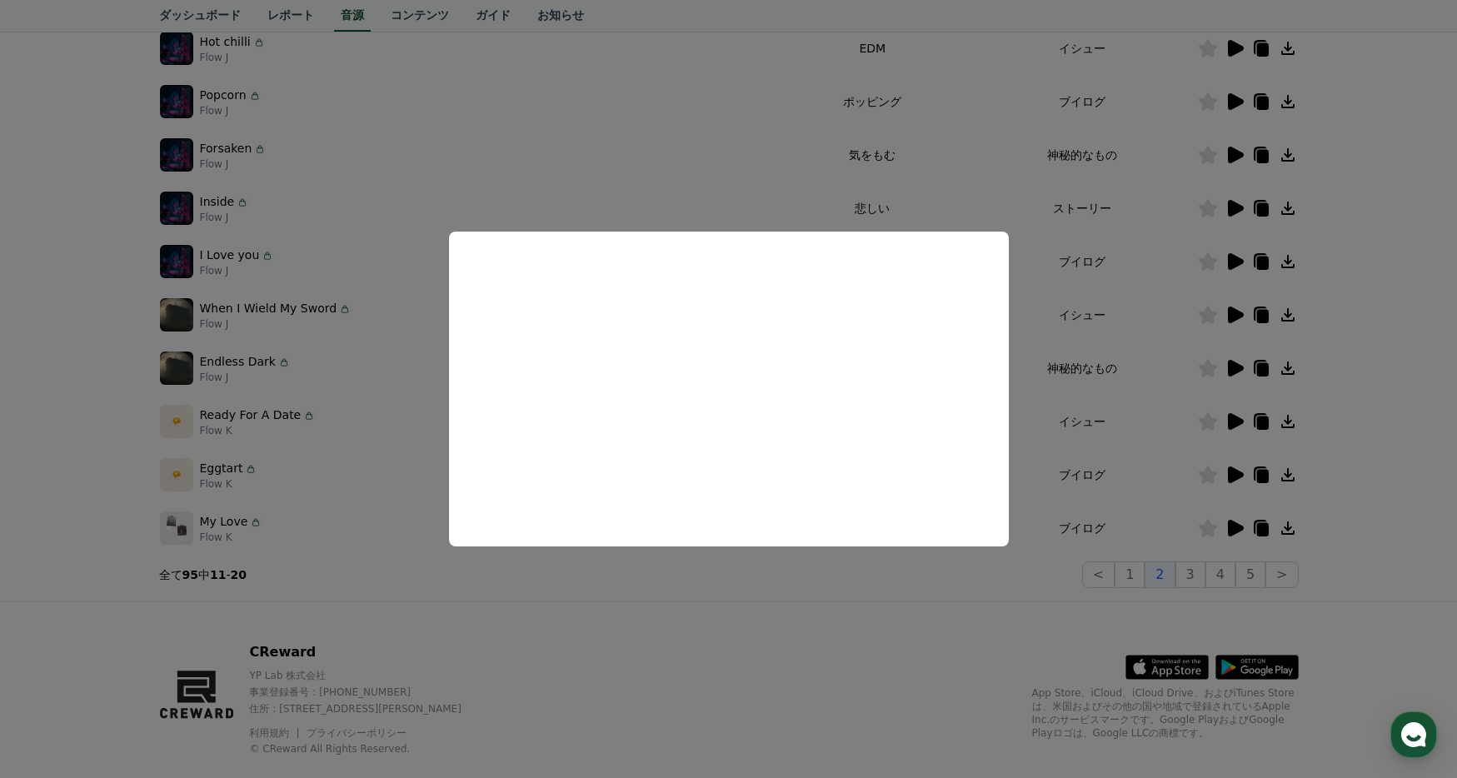
click at [885, 640] on button "close modal" at bounding box center [728, 389] width 1457 height 778
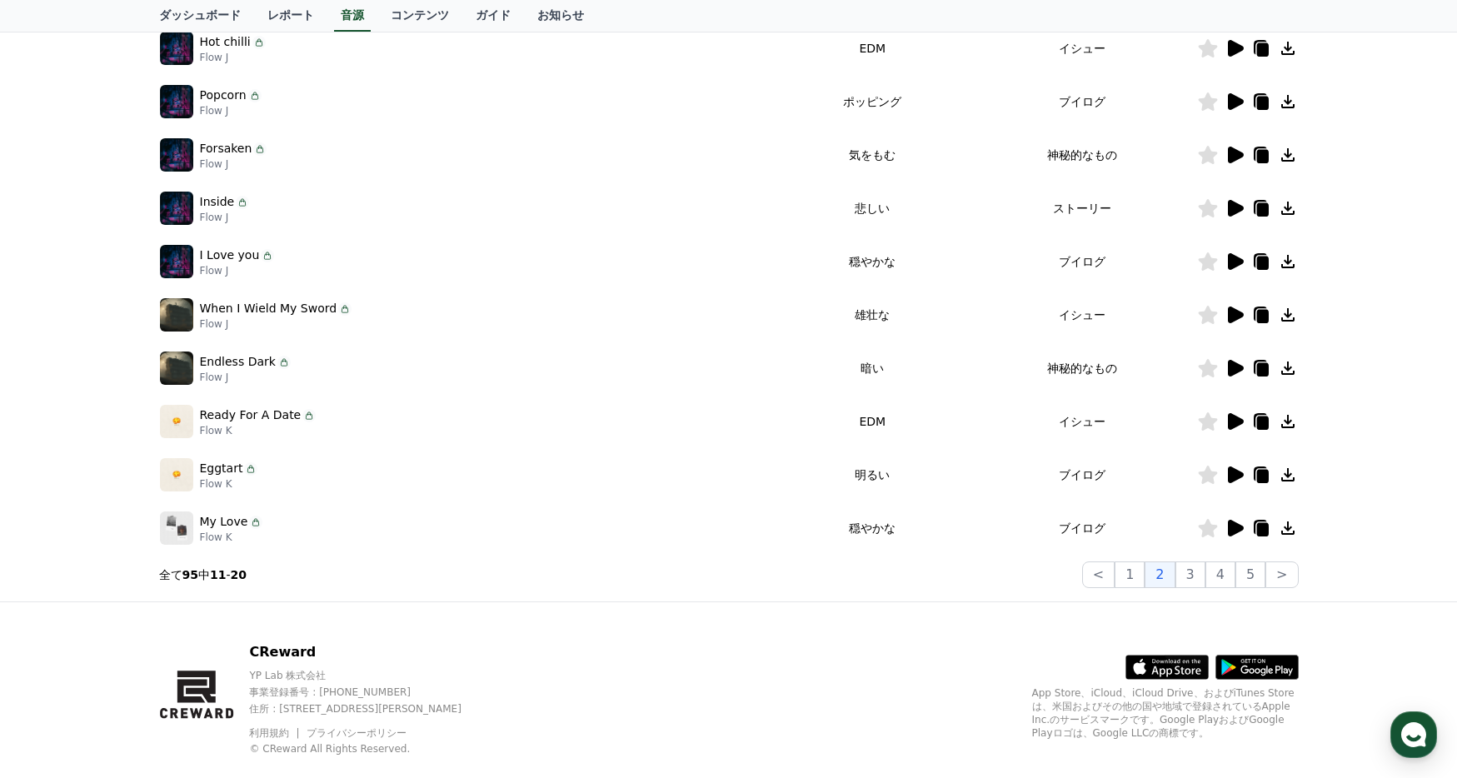
click at [1239, 530] on icon at bounding box center [1236, 528] width 16 height 17
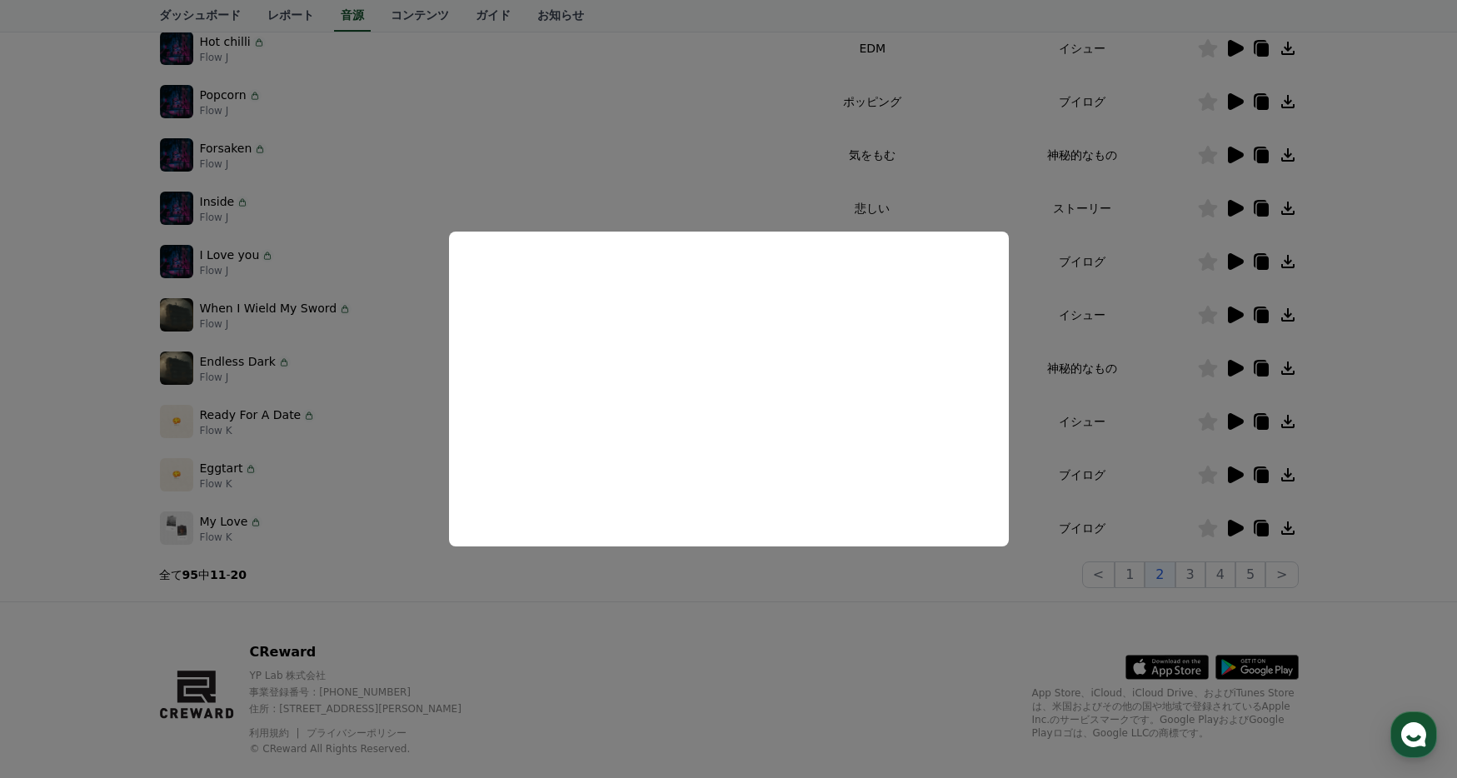
click at [796, 660] on button "close modal" at bounding box center [728, 389] width 1457 height 778
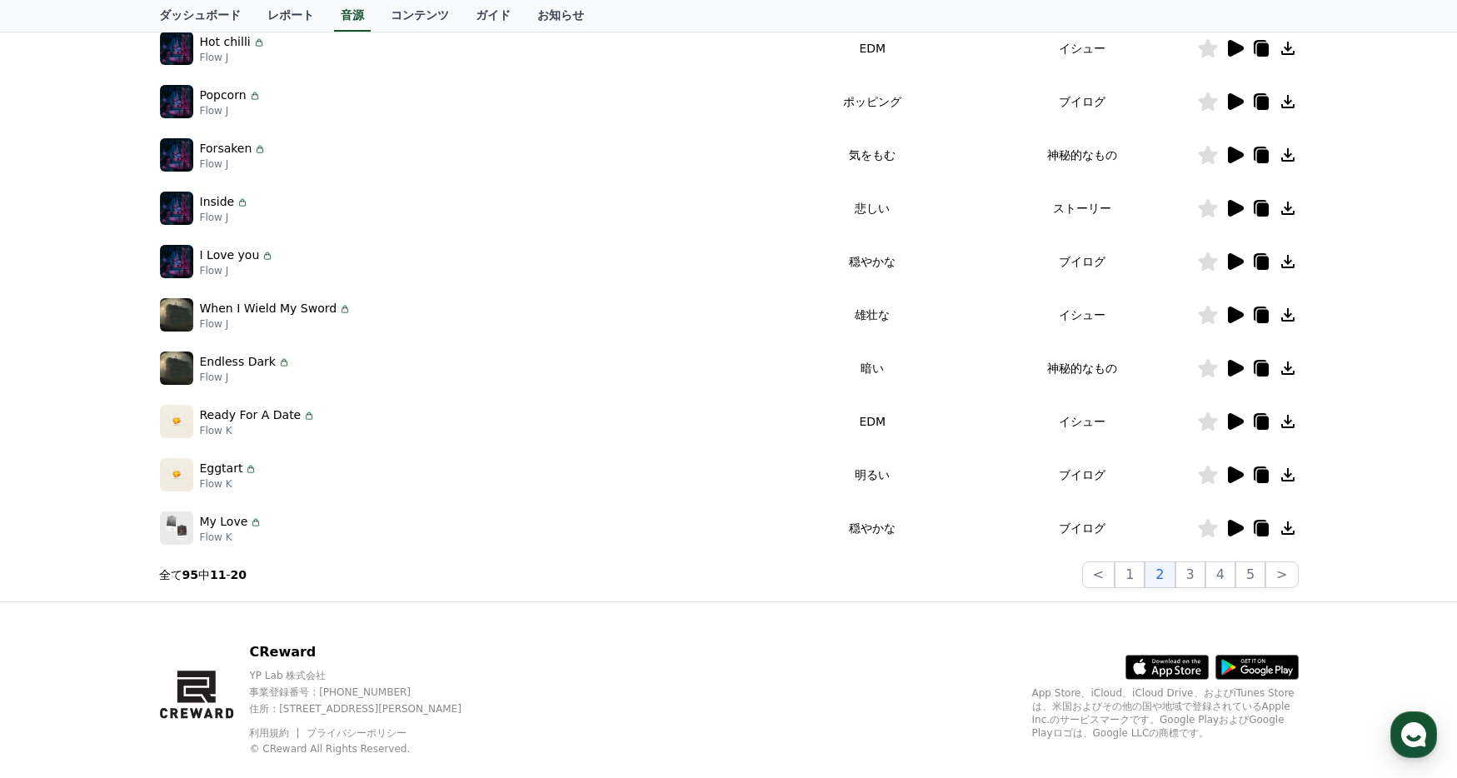
drag, startPoint x: 1290, startPoint y: 475, endPoint x: 1330, endPoint y: 488, distance: 42.1
click at [1330, 488] on div "CReward音源サービス利用時の注意事項 音源 * 音量を15%以上に設定してください。 * 35秒未満の動画は収益が少なくなる場合があります。 テーマ い…" at bounding box center [728, 198] width 1457 height 805
click at [1286, 530] on icon at bounding box center [1287, 527] width 13 height 13
click at [1262, 209] on icon at bounding box center [1262, 209] width 12 height 13
click at [1263, 526] on icon at bounding box center [1262, 529] width 12 height 13
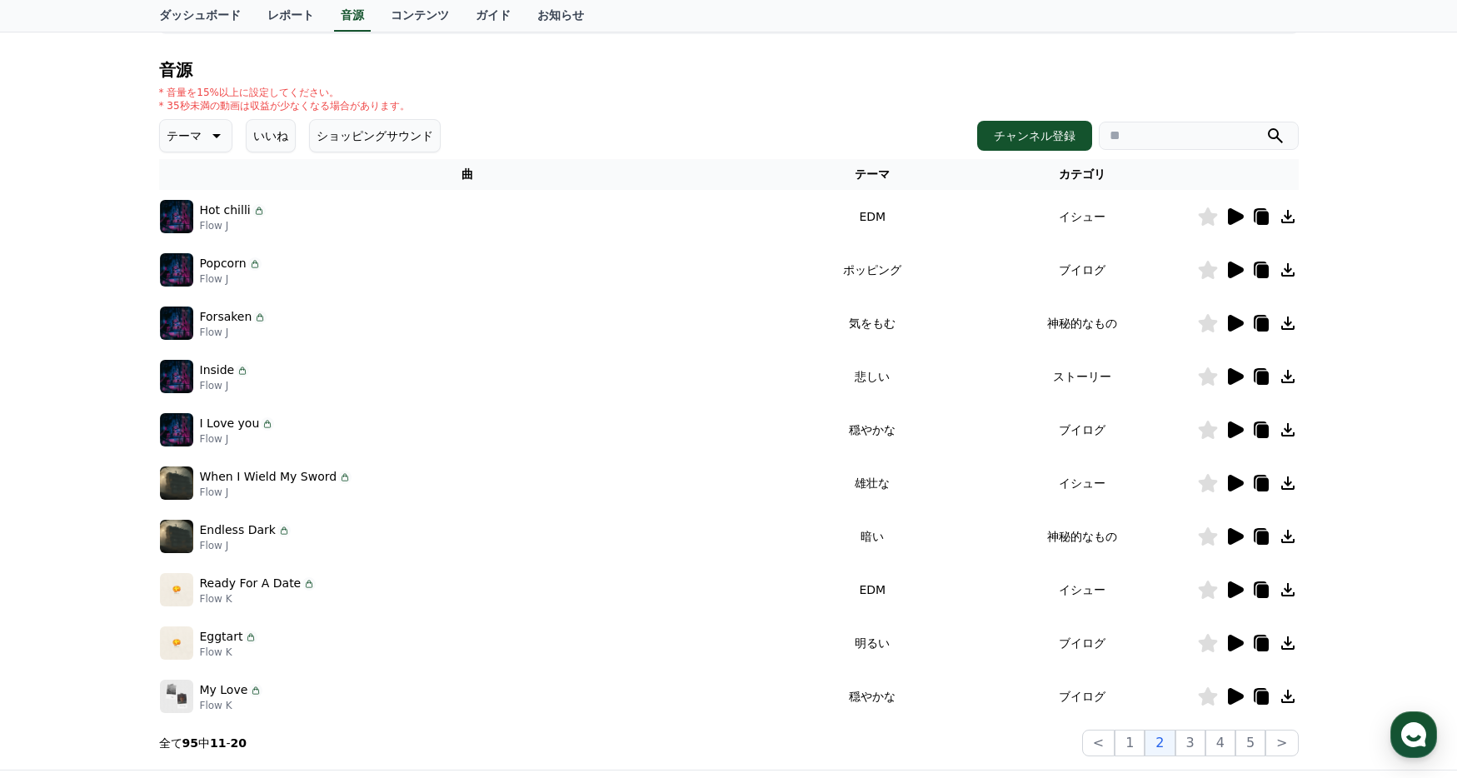
scroll to position [0, 0]
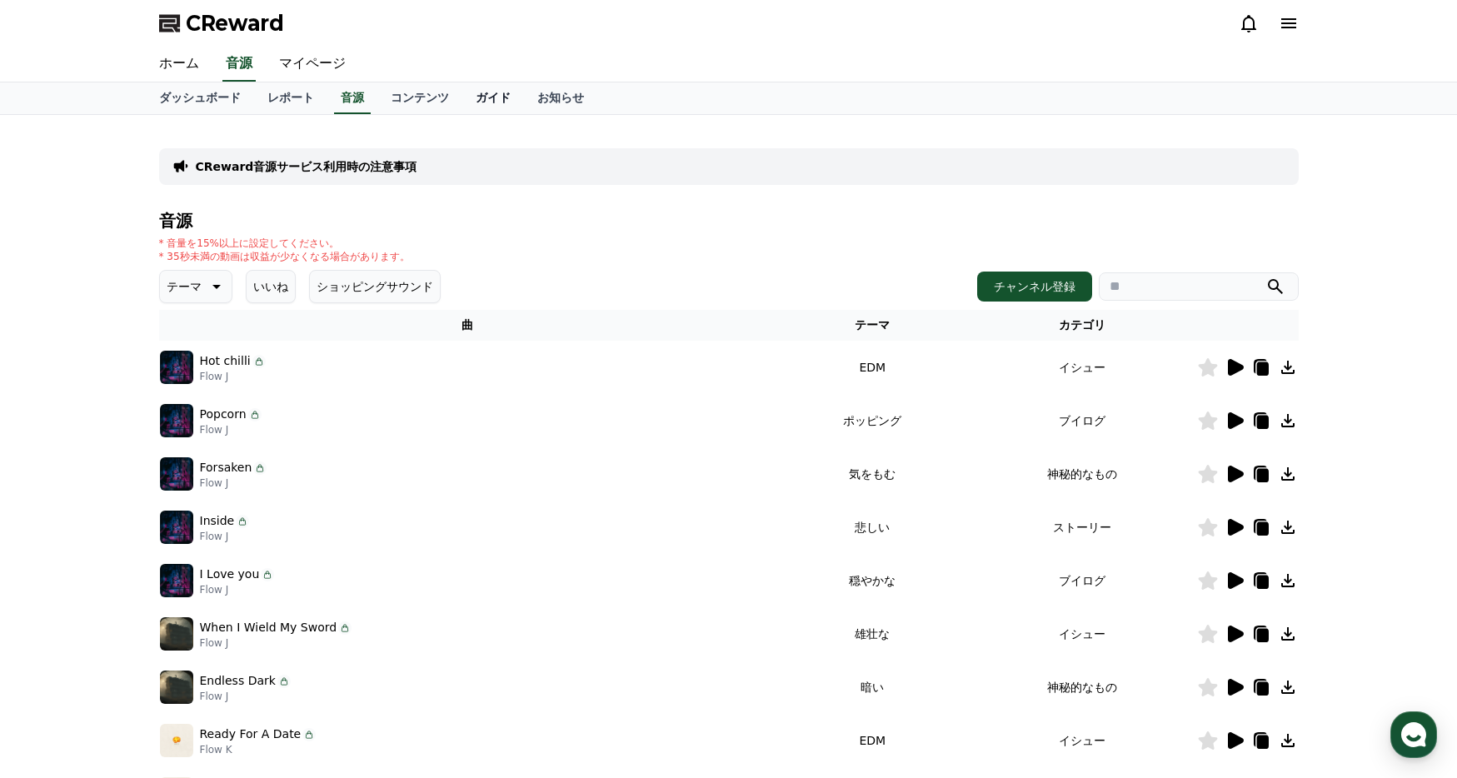
click at [481, 96] on link "ガイド" at bounding box center [493, 98] width 62 height 32
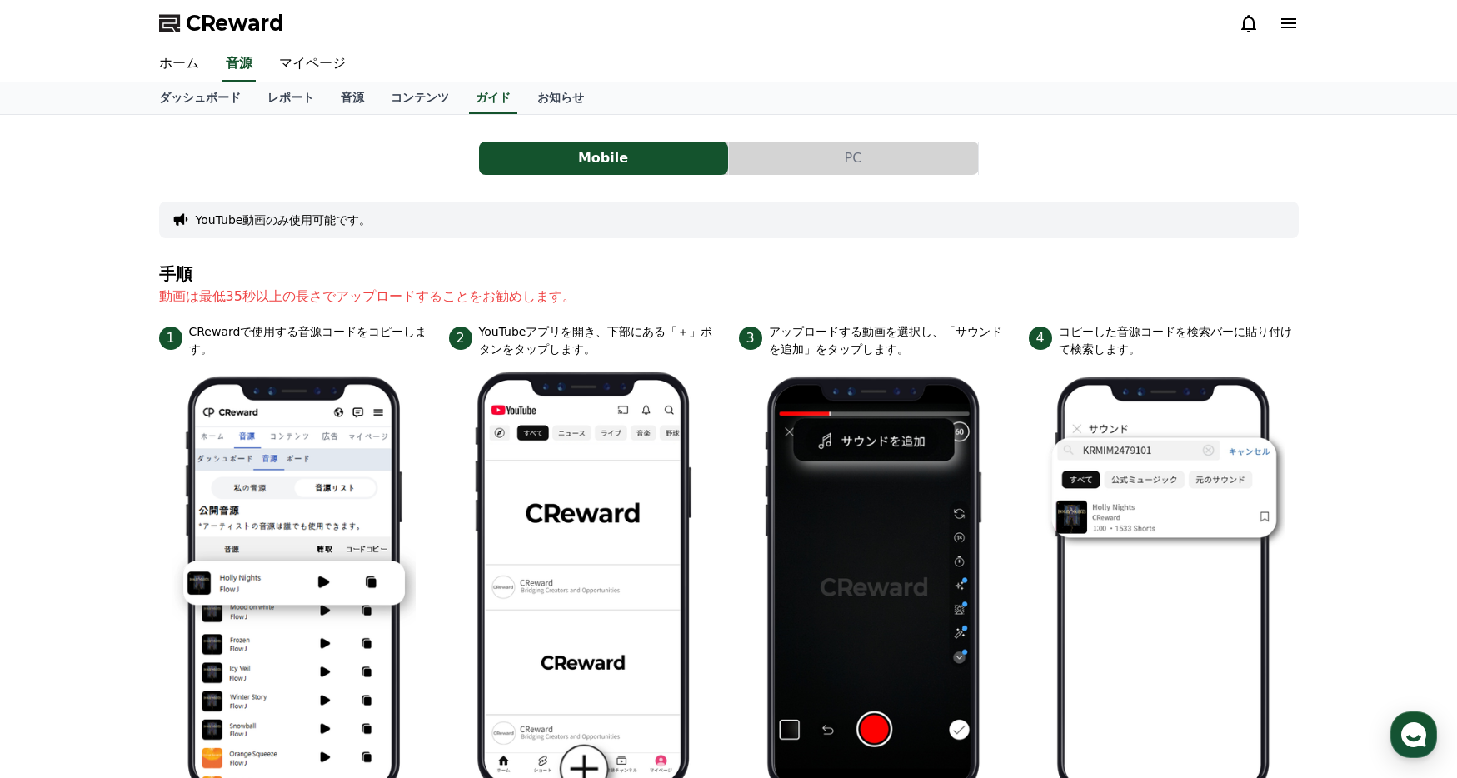
click at [773, 167] on button "PC" at bounding box center [853, 158] width 249 height 33
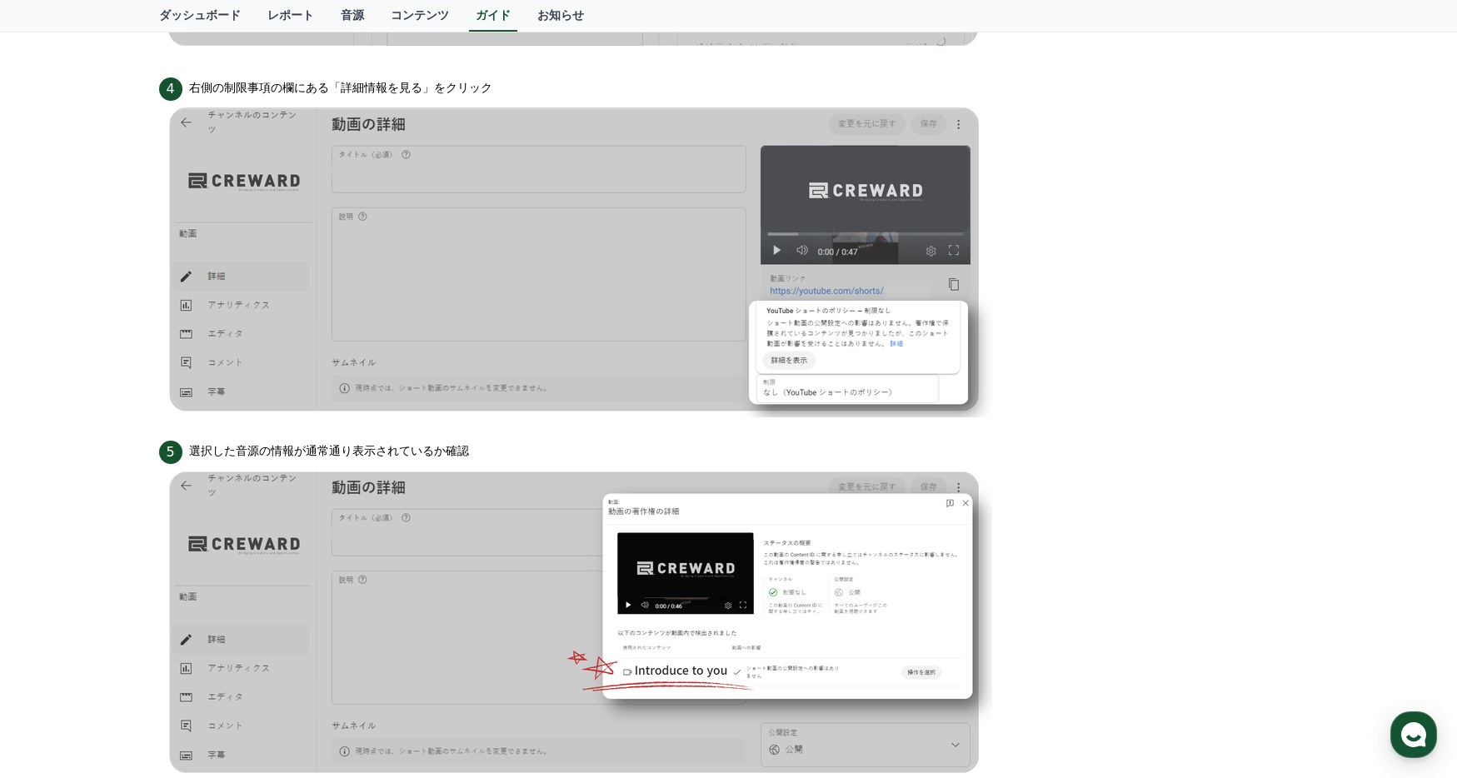
scroll to position [1257, 0]
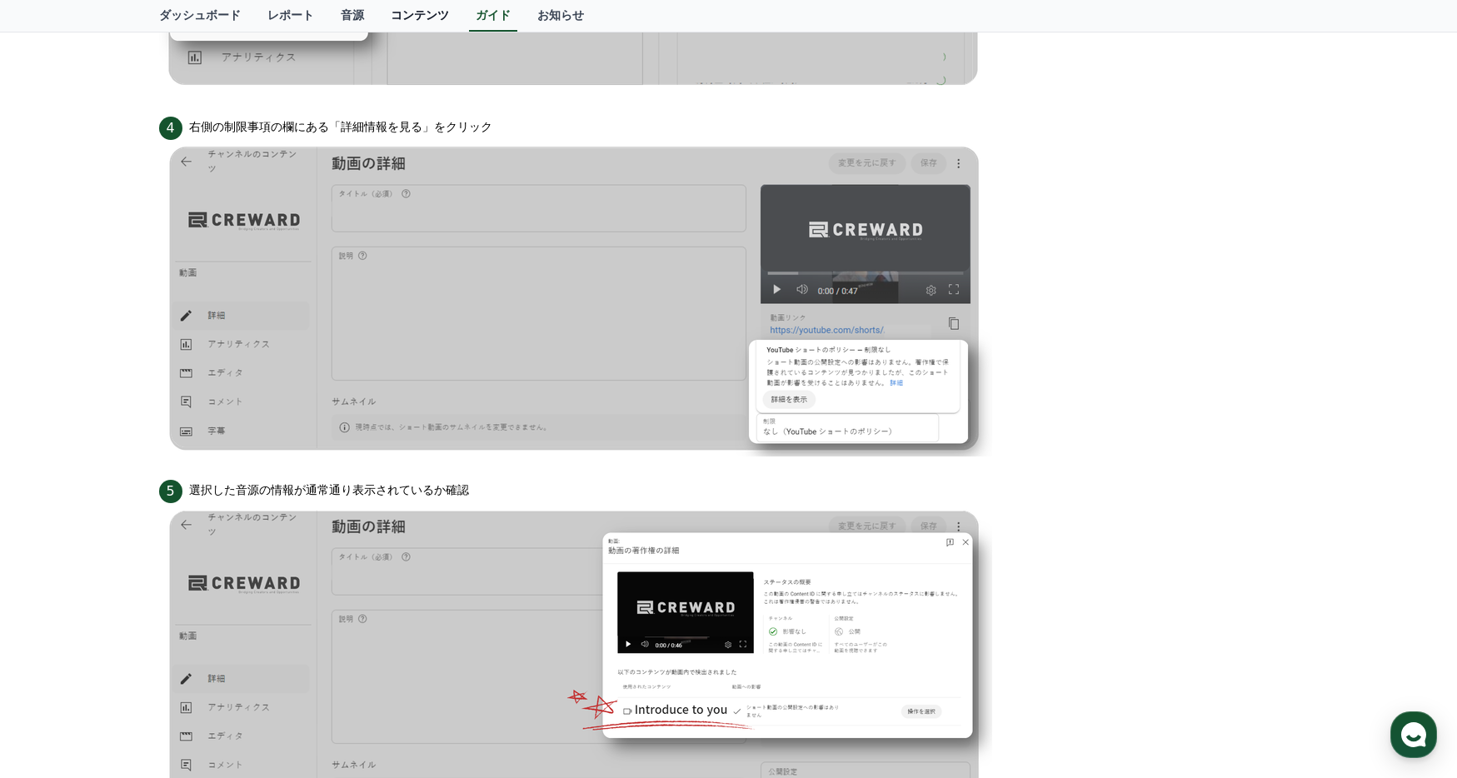
click at [408, 14] on link "コンテンツ" at bounding box center [419, 16] width 85 height 32
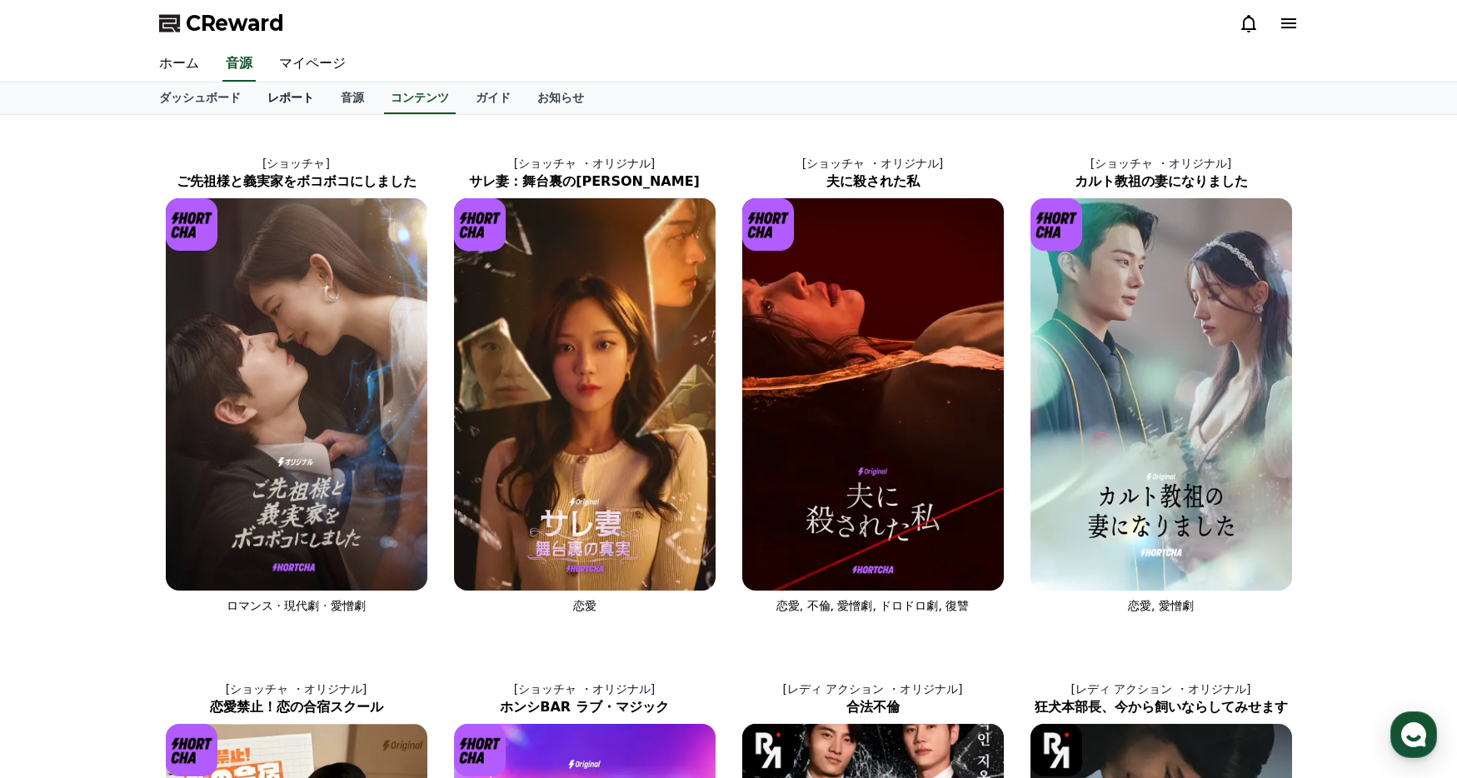
click at [286, 100] on link "レポート" at bounding box center [290, 98] width 73 height 32
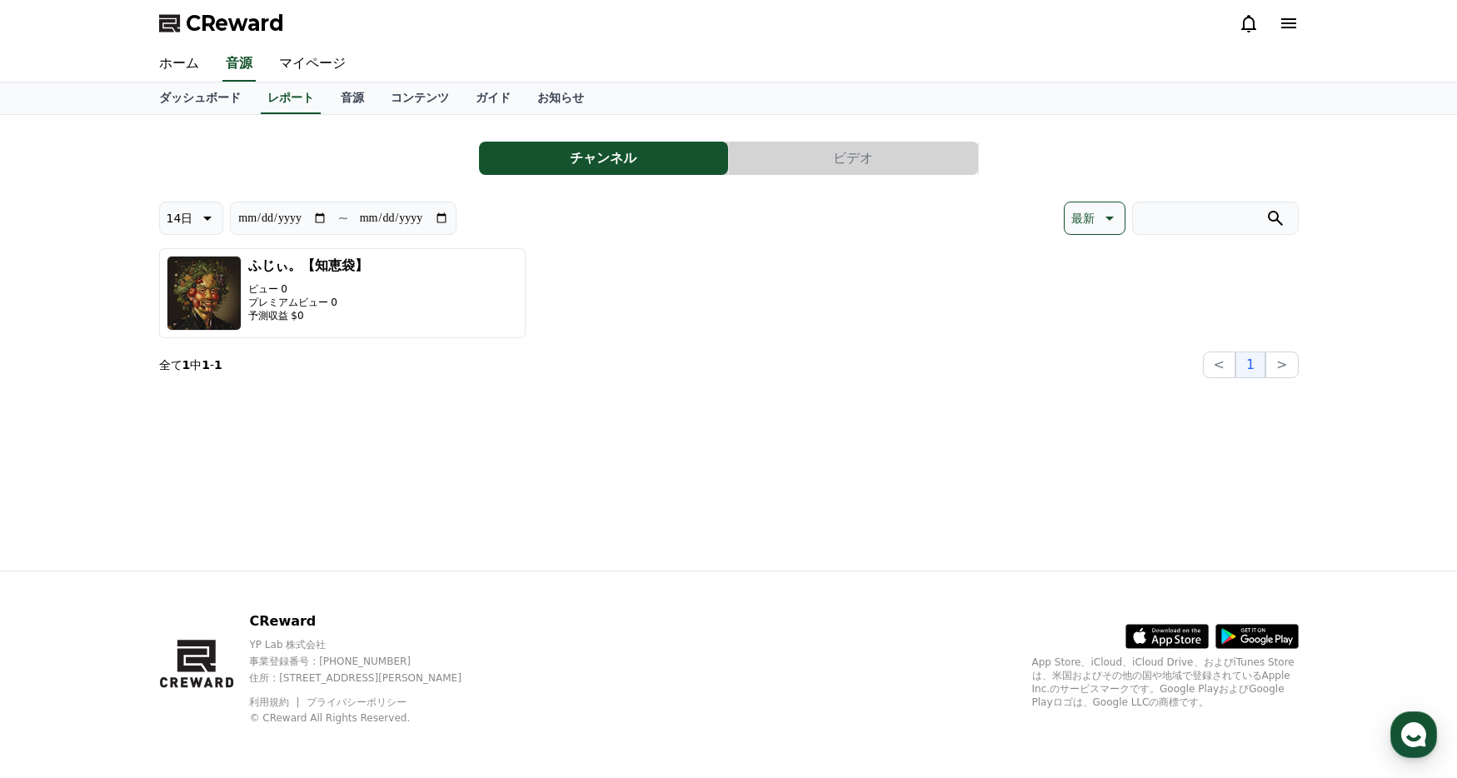
click at [834, 162] on button "ビデオ" at bounding box center [853, 158] width 249 height 33
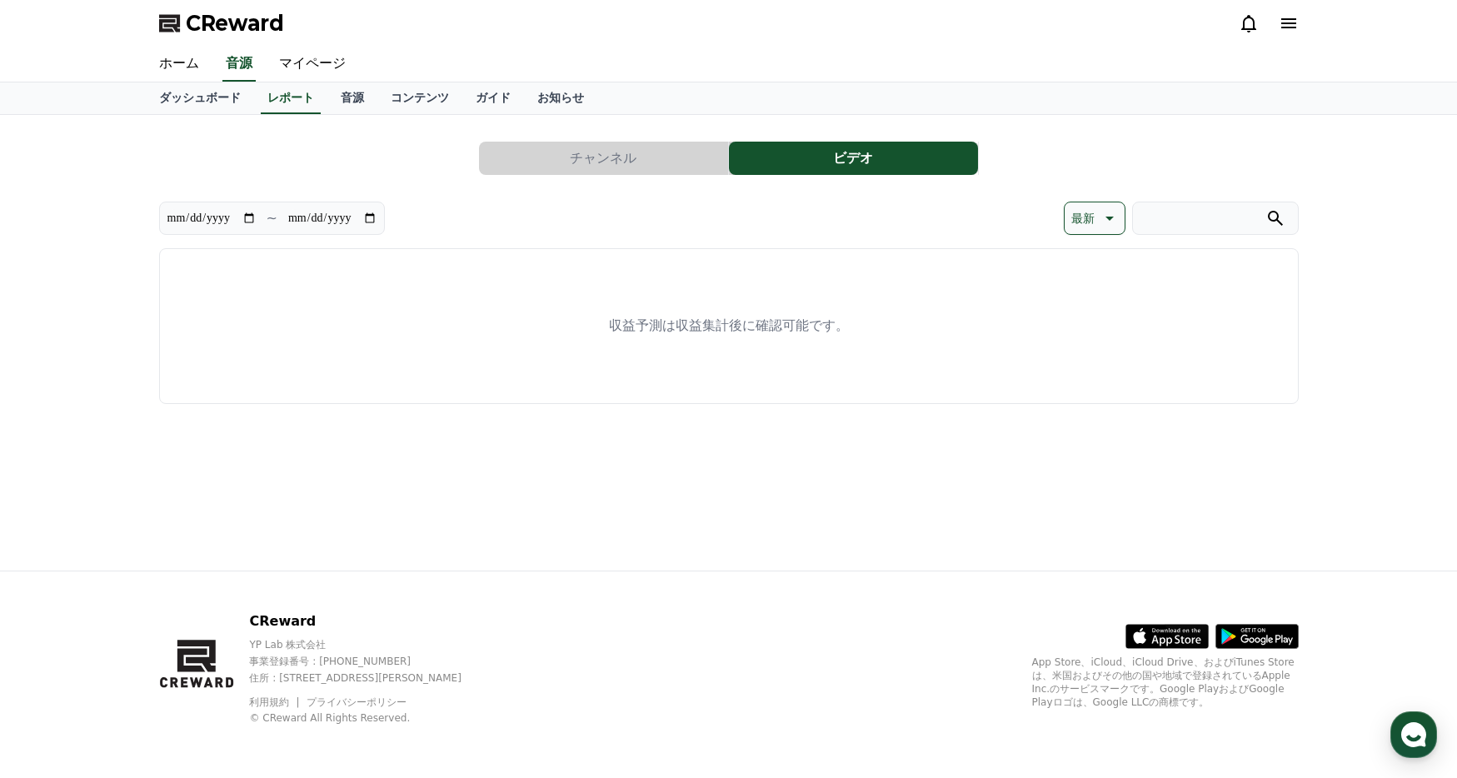
click at [813, 316] on p "収益予測は収益集計後に確認可能です。" at bounding box center [729, 326] width 240 height 20
click at [580, 151] on button "チャンネル" at bounding box center [603, 158] width 249 height 33
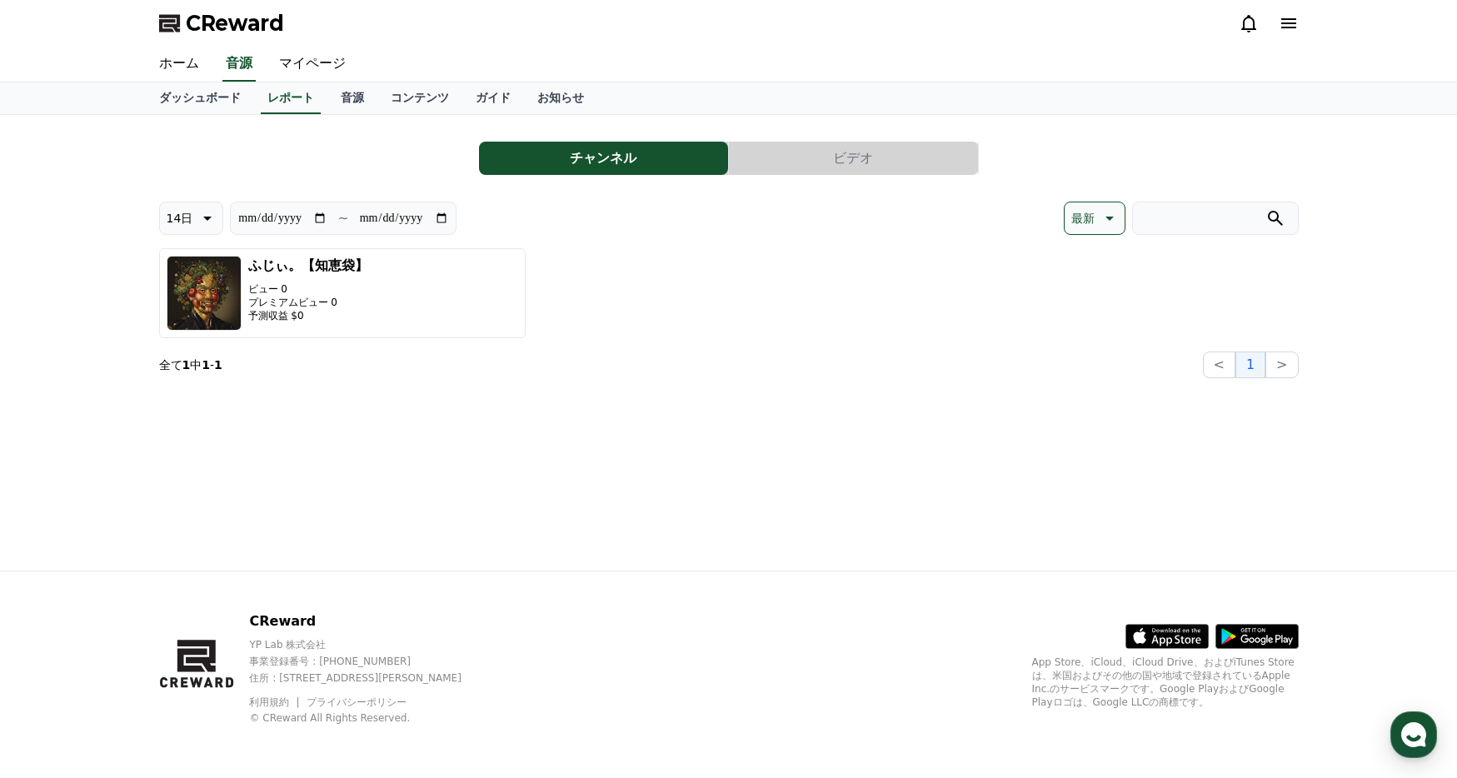
click at [568, 329] on div "ふじぃ。【知恵袋】 ビュー 0 プレミアムビュー 0 予測収益 $0" at bounding box center [728, 293] width 1139 height 90
click at [409, 97] on link "コンテンツ" at bounding box center [419, 98] width 85 height 32
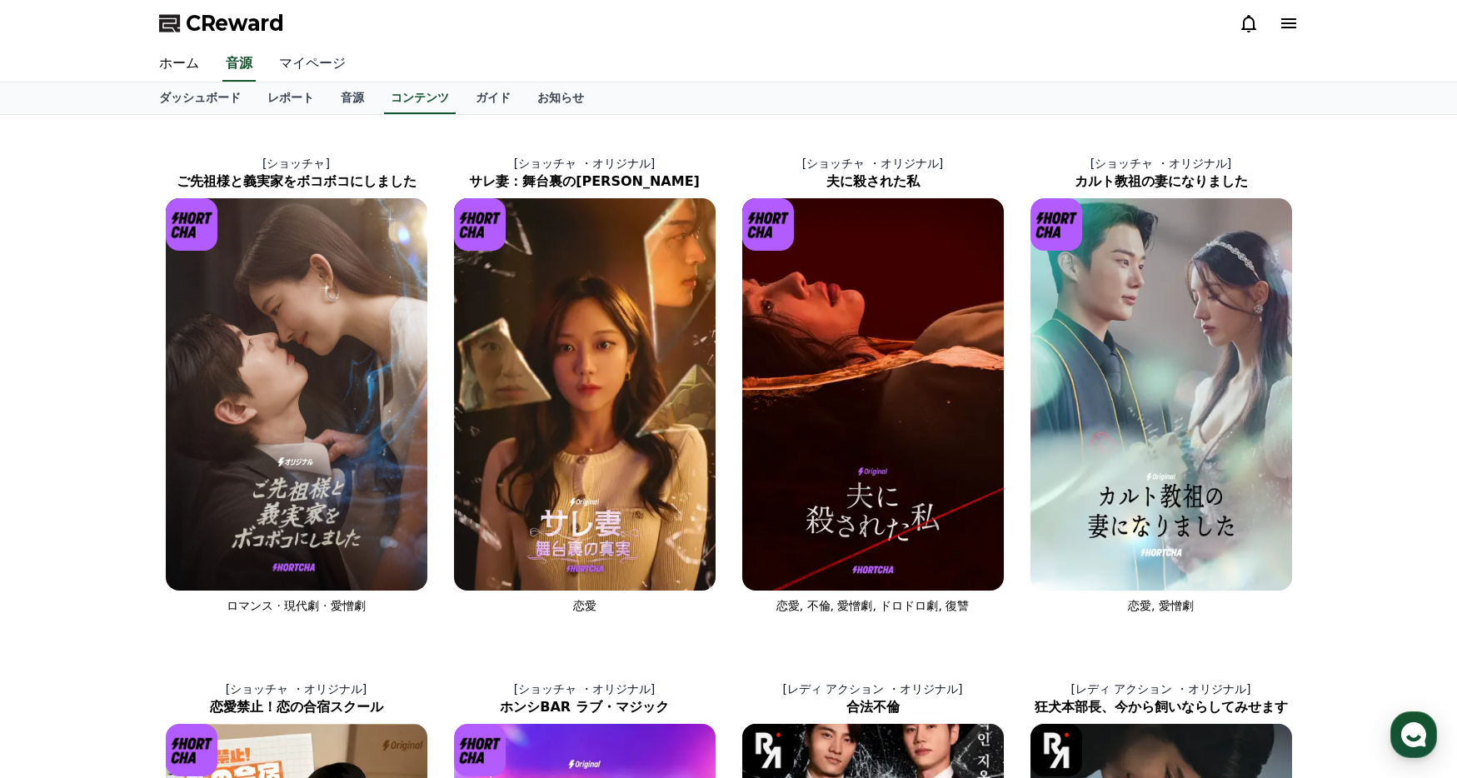
click at [287, 72] on link "マイページ" at bounding box center [312, 64] width 93 height 35
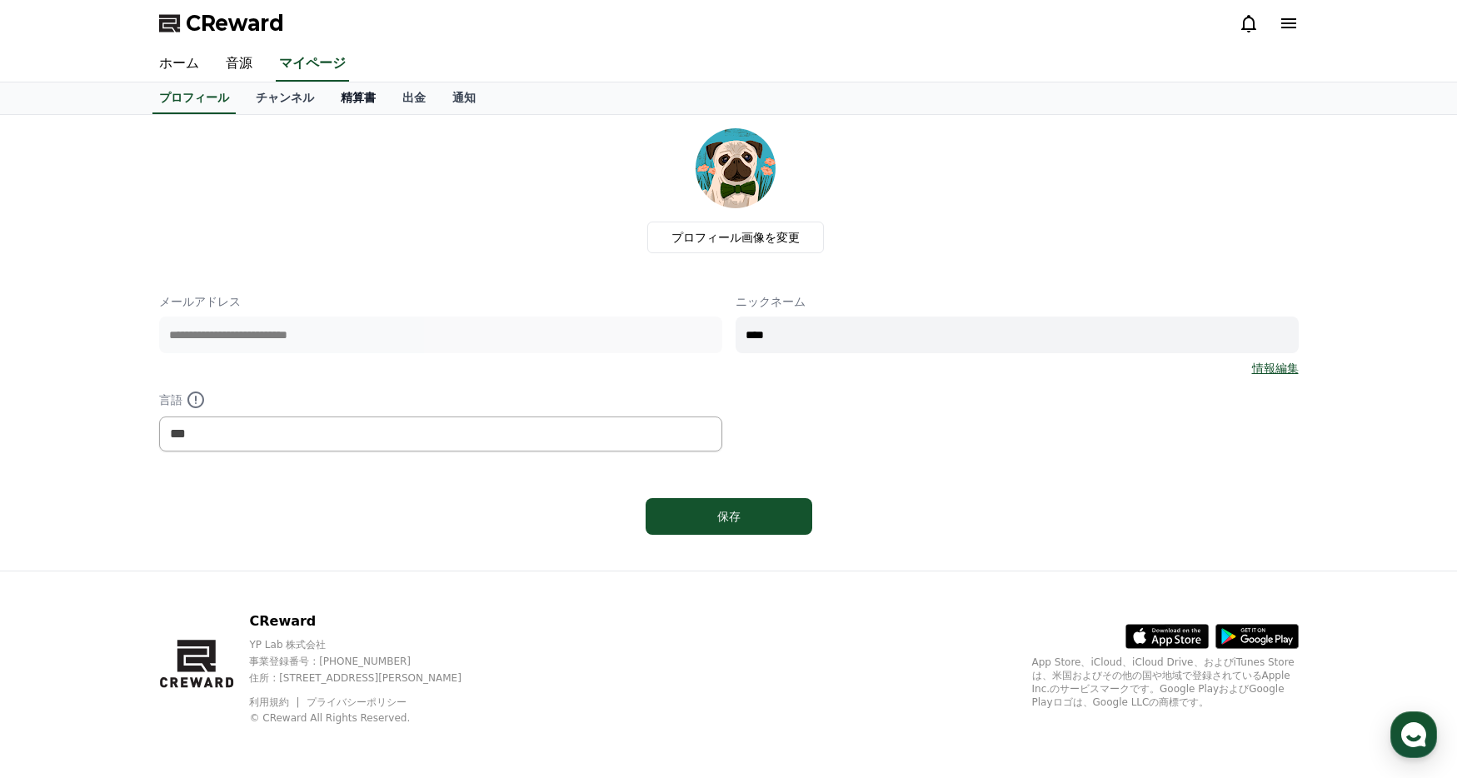
click at [351, 96] on link "精算書" at bounding box center [358, 98] width 62 height 32
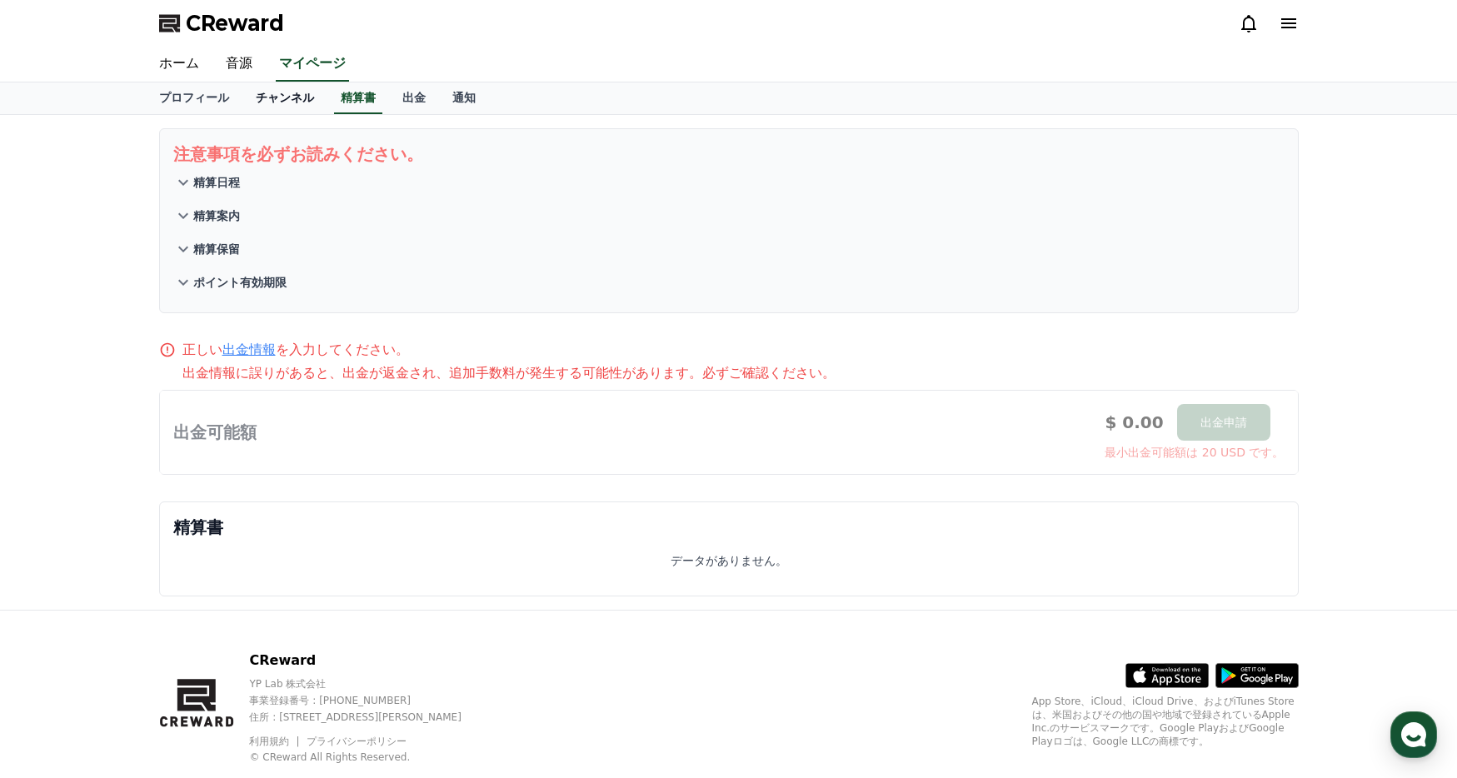
click at [282, 107] on link "チャンネル" at bounding box center [284, 98] width 85 height 32
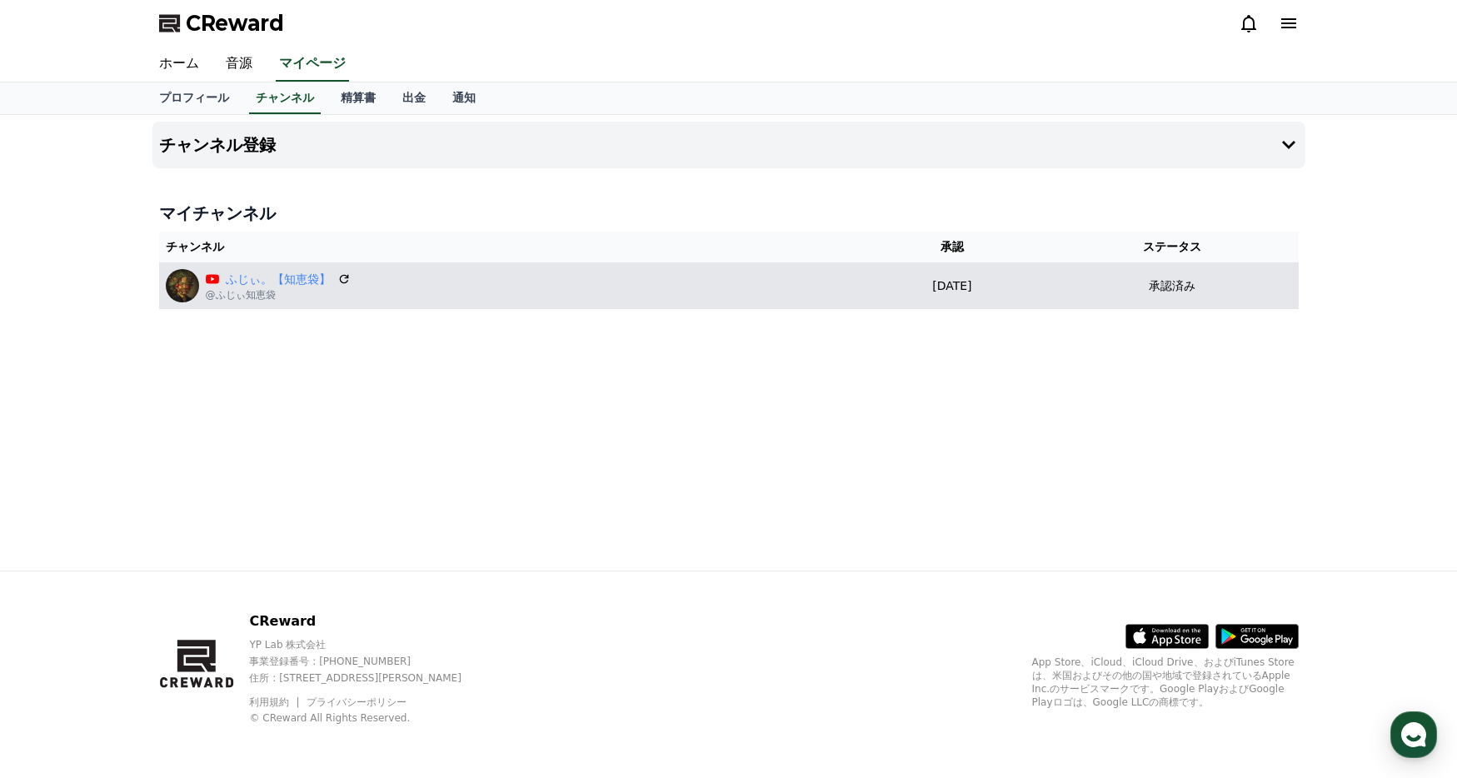
click at [560, 290] on div "ふじぃ。【知恵袋】 @ふじぃ知恵袋" at bounding box center [509, 285] width 687 height 33
click at [340, 281] on icon at bounding box center [343, 278] width 15 height 15
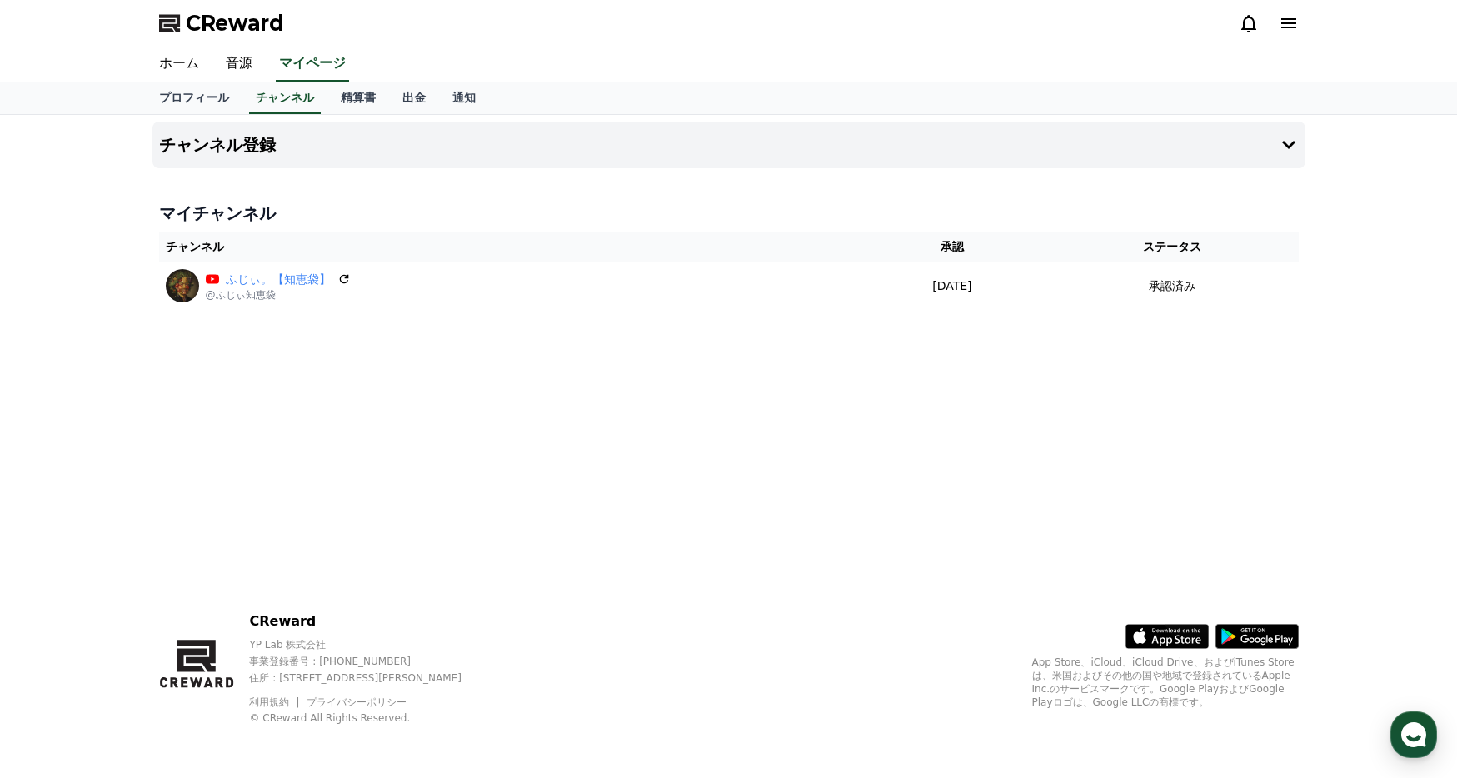
click at [924, 493] on div "チャンネル登録 マイチャンネル チャンネル 承認 ステータス ふじぃ。【知恵袋】 @ふじぃ知恵袋 [DATE] 09-19 承認済み" at bounding box center [729, 343] width 1166 height 456
click at [176, 62] on link "ホーム" at bounding box center [179, 64] width 67 height 35
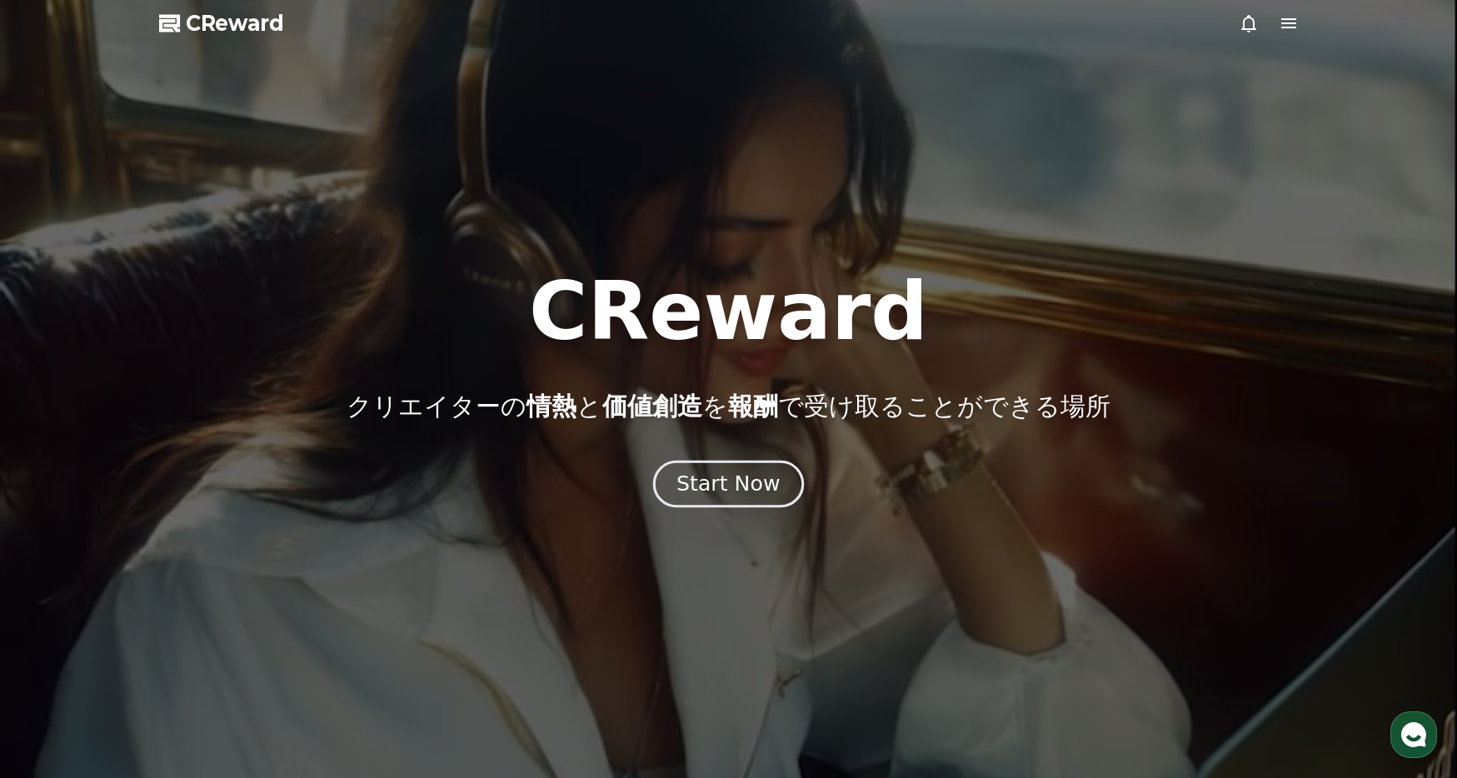
click at [690, 461] on button "Start Now" at bounding box center [728, 484] width 151 height 47
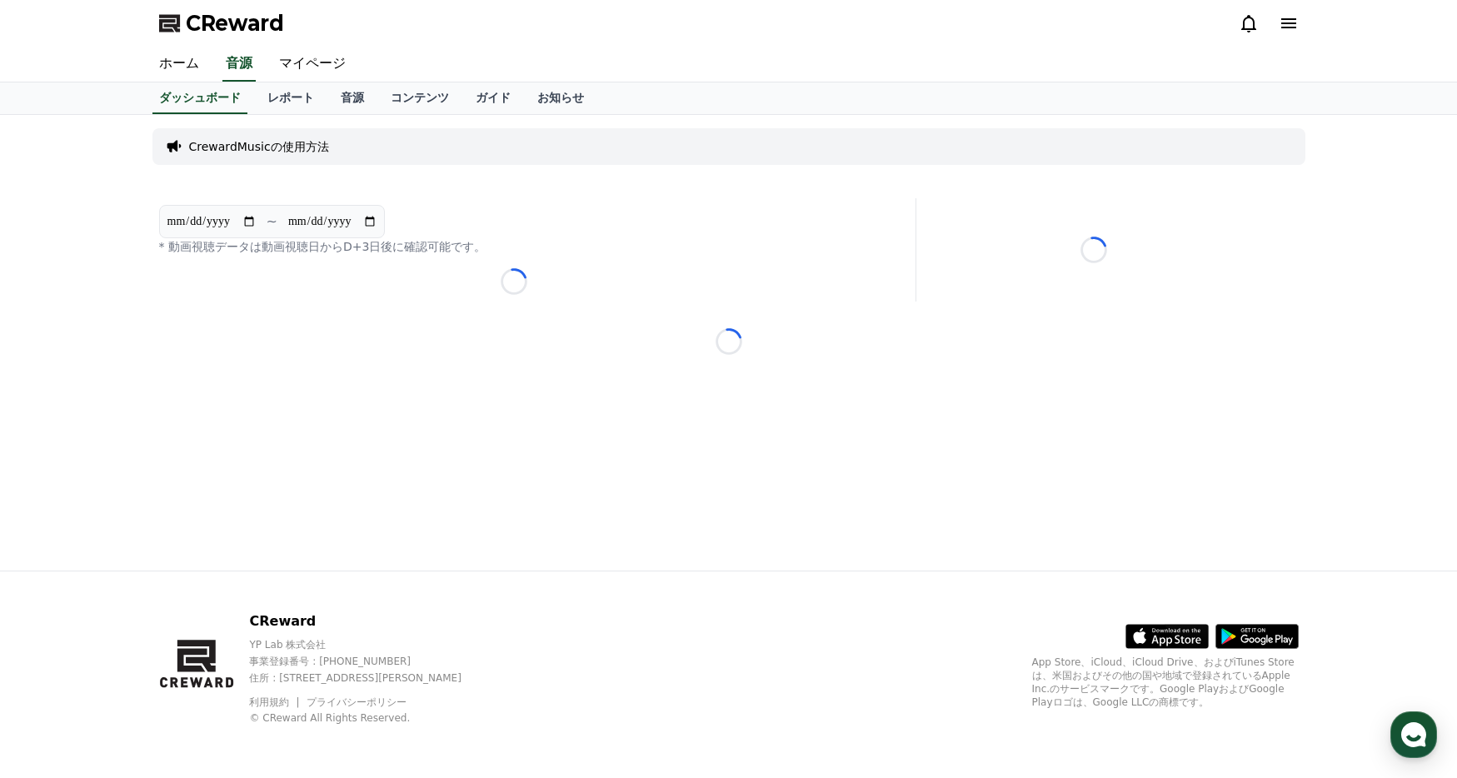
click at [690, 482] on div "**********" at bounding box center [729, 343] width 1166 height 456
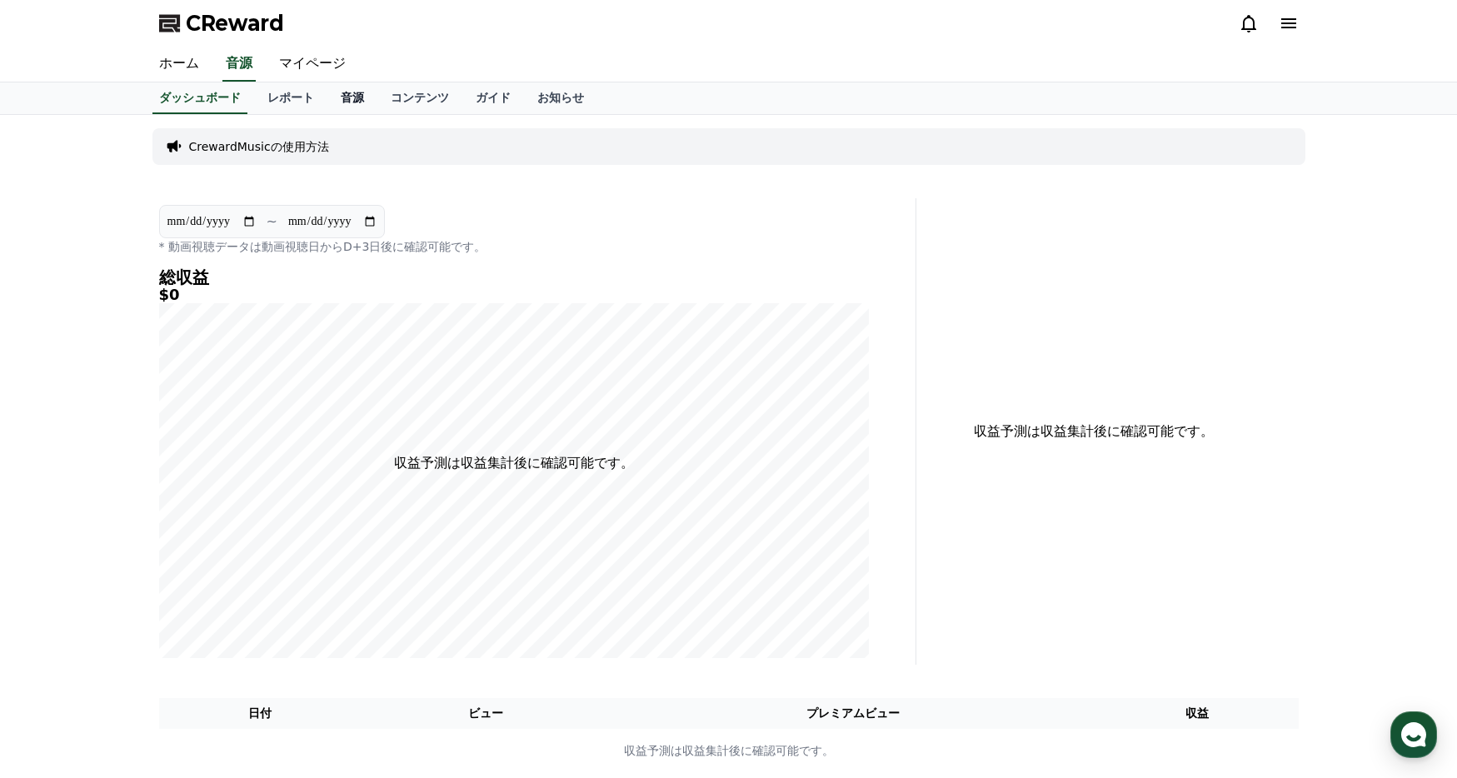
click at [361, 107] on link "音源" at bounding box center [352, 98] width 50 height 32
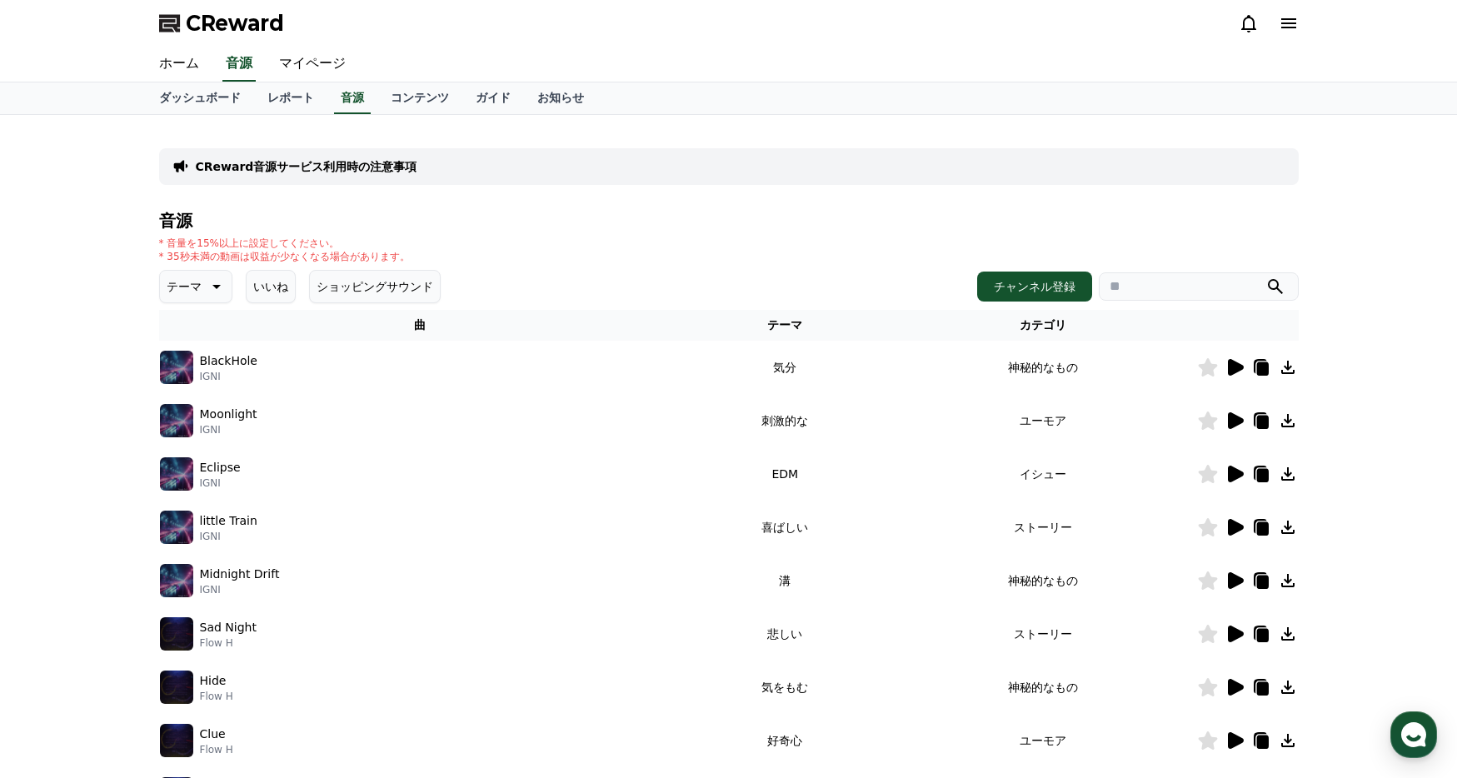
scroll to position [350, 0]
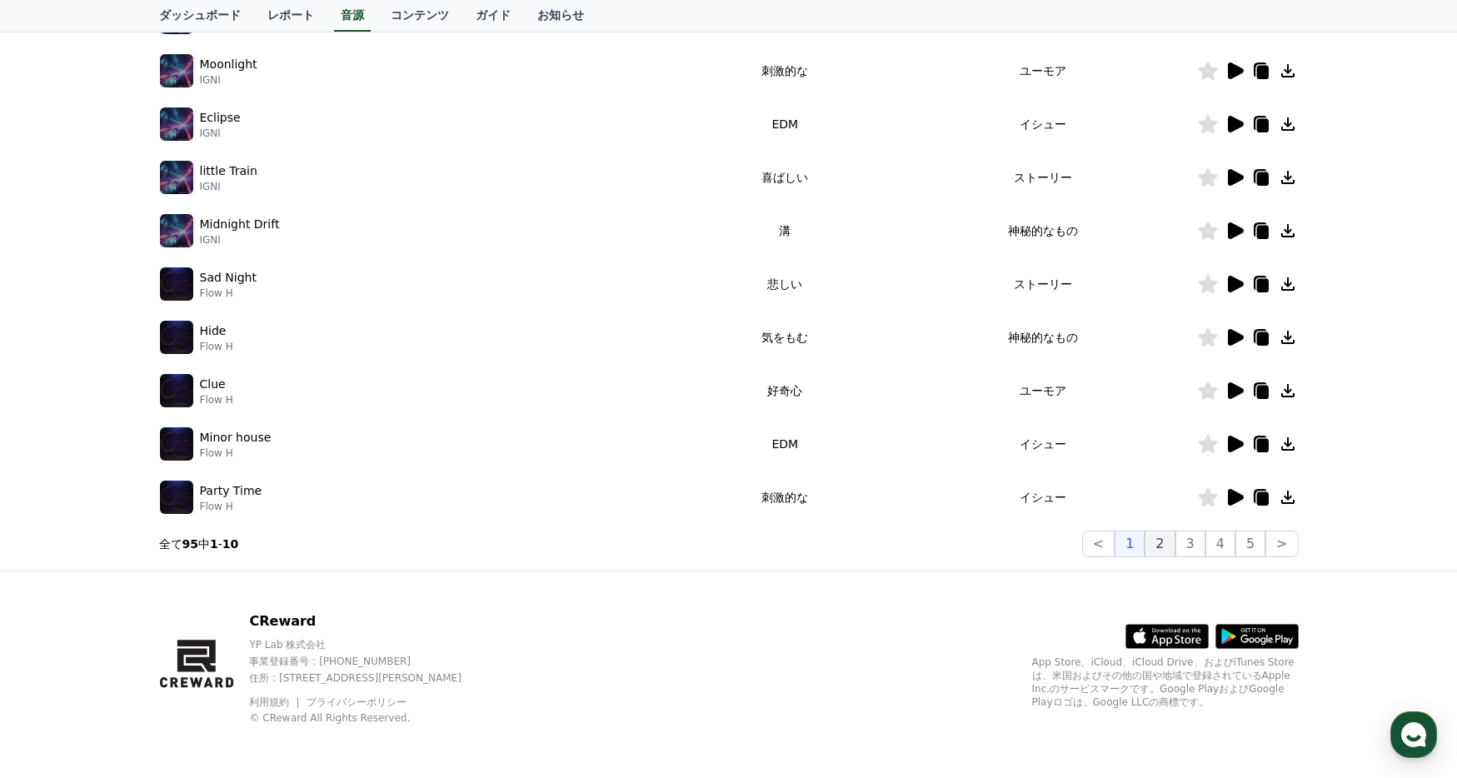
click at [1161, 546] on button "2" at bounding box center [1159, 543] width 30 height 27
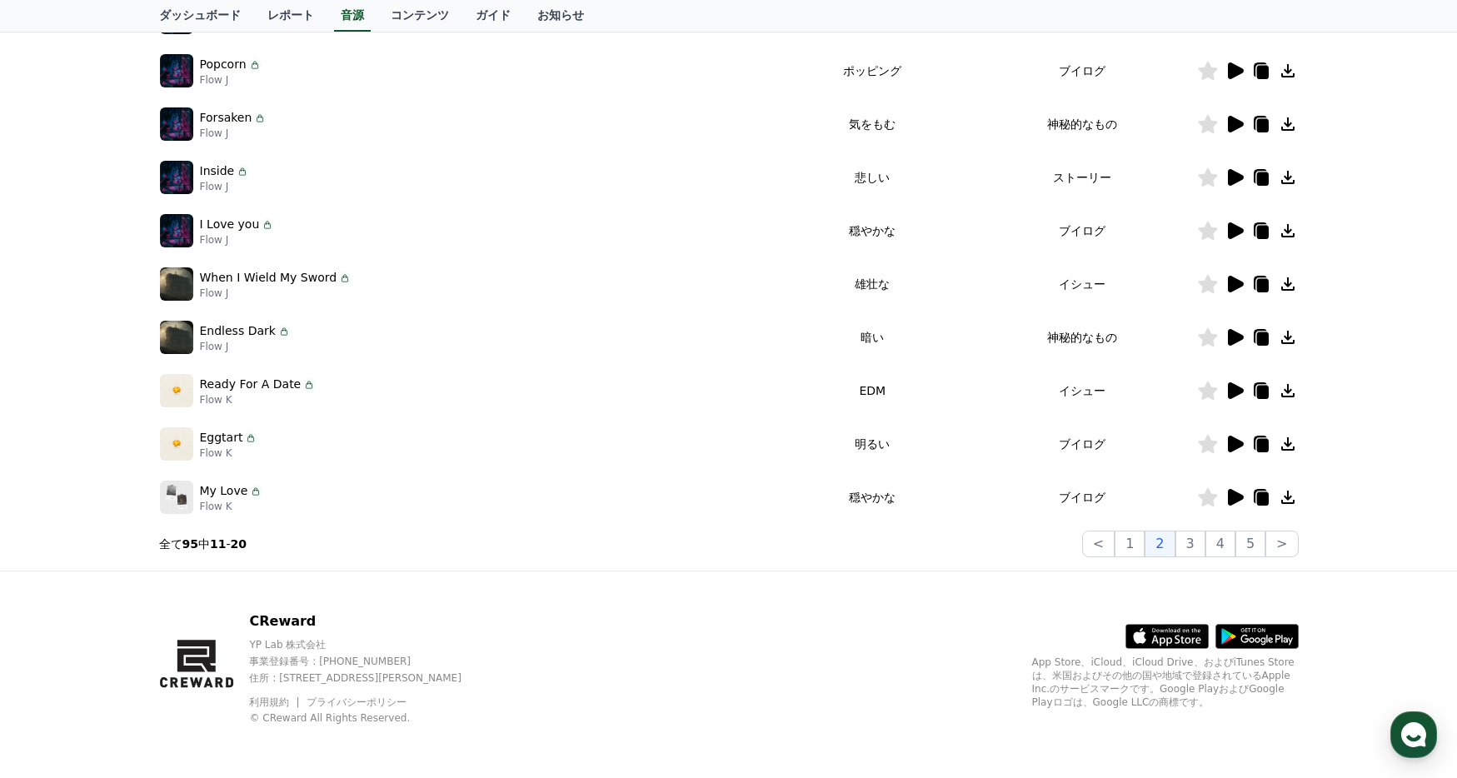
click at [1225, 447] on icon at bounding box center [1234, 444] width 20 height 20
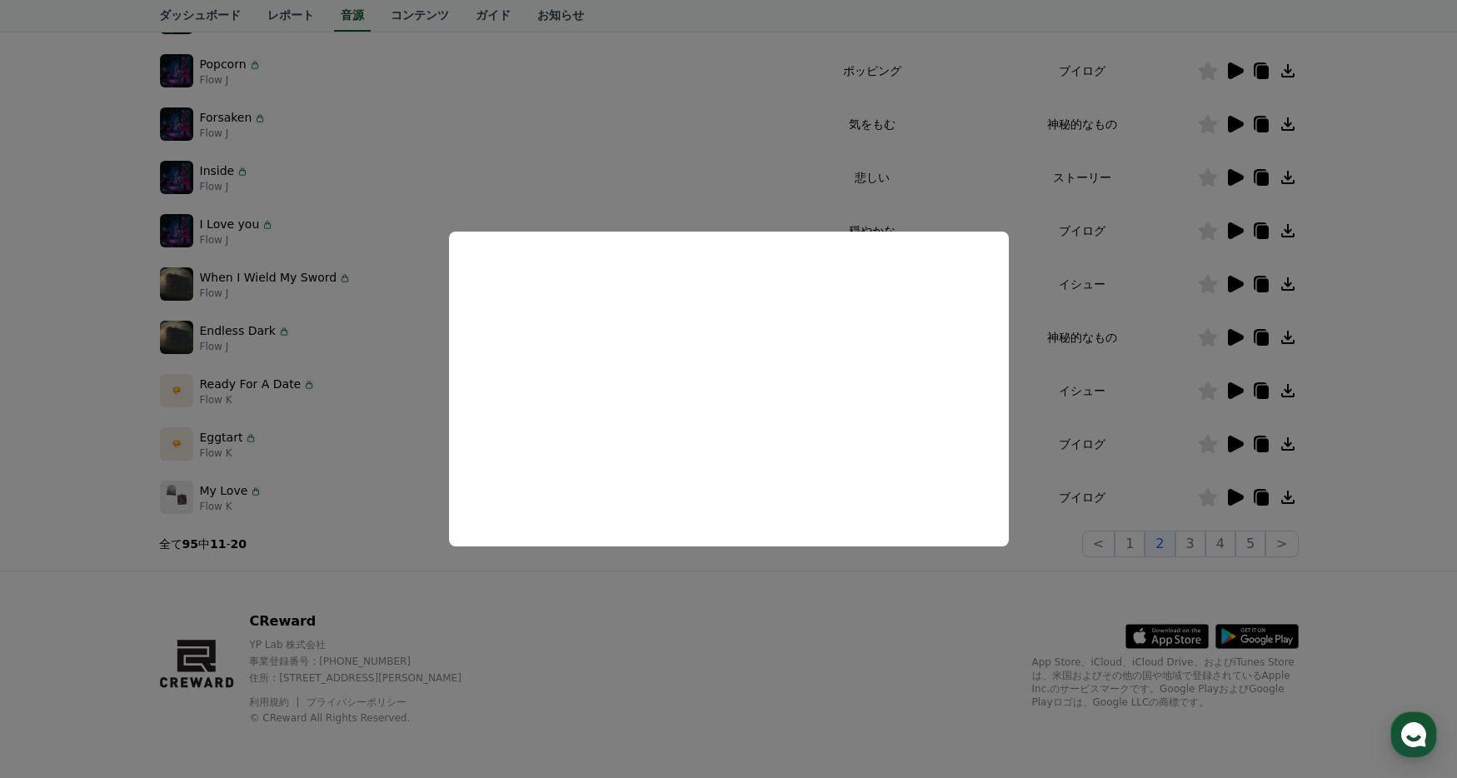
click at [1288, 445] on button "close modal" at bounding box center [728, 389] width 1457 height 778
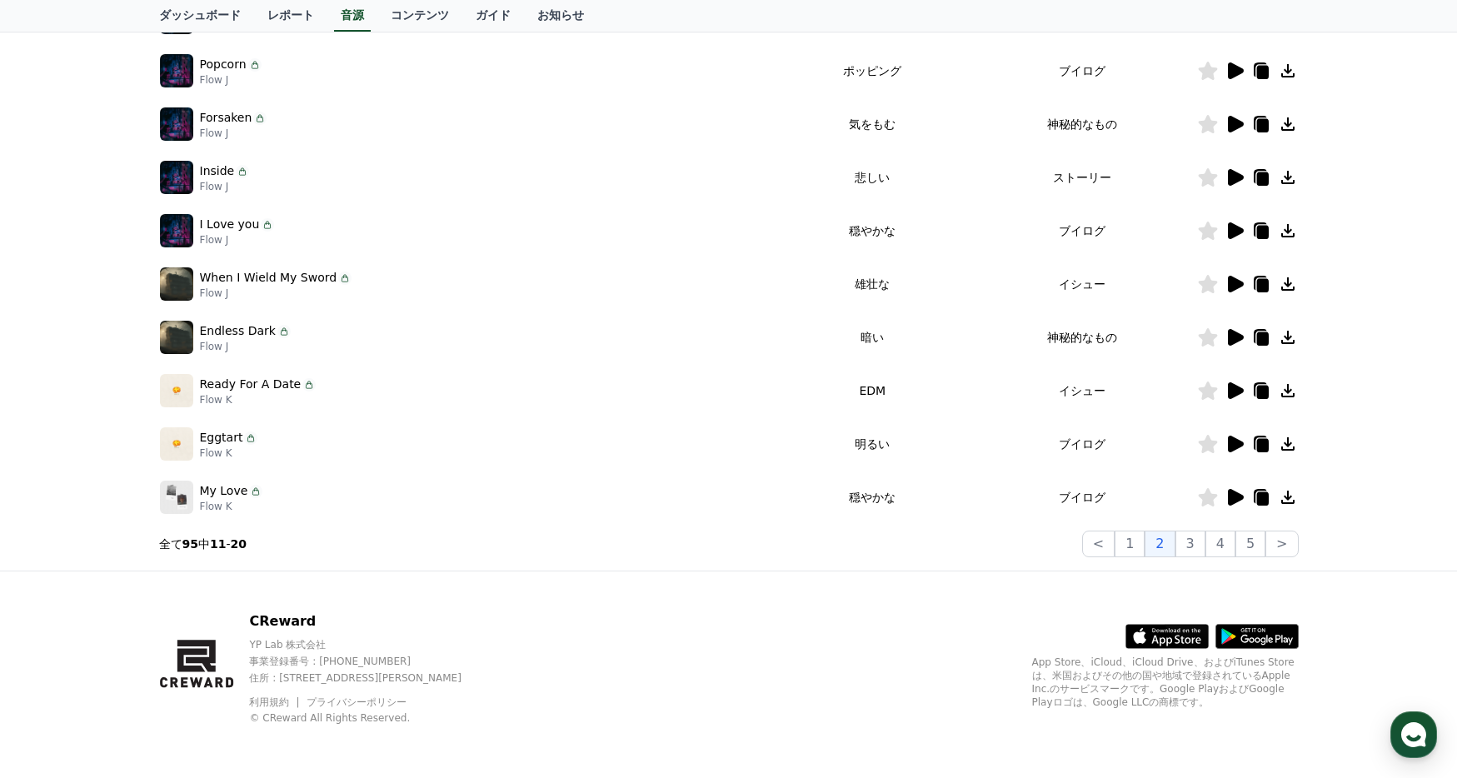
click at [1288, 448] on icon at bounding box center [1288, 444] width 20 height 20
